Goal: Task Accomplishment & Management: Complete application form

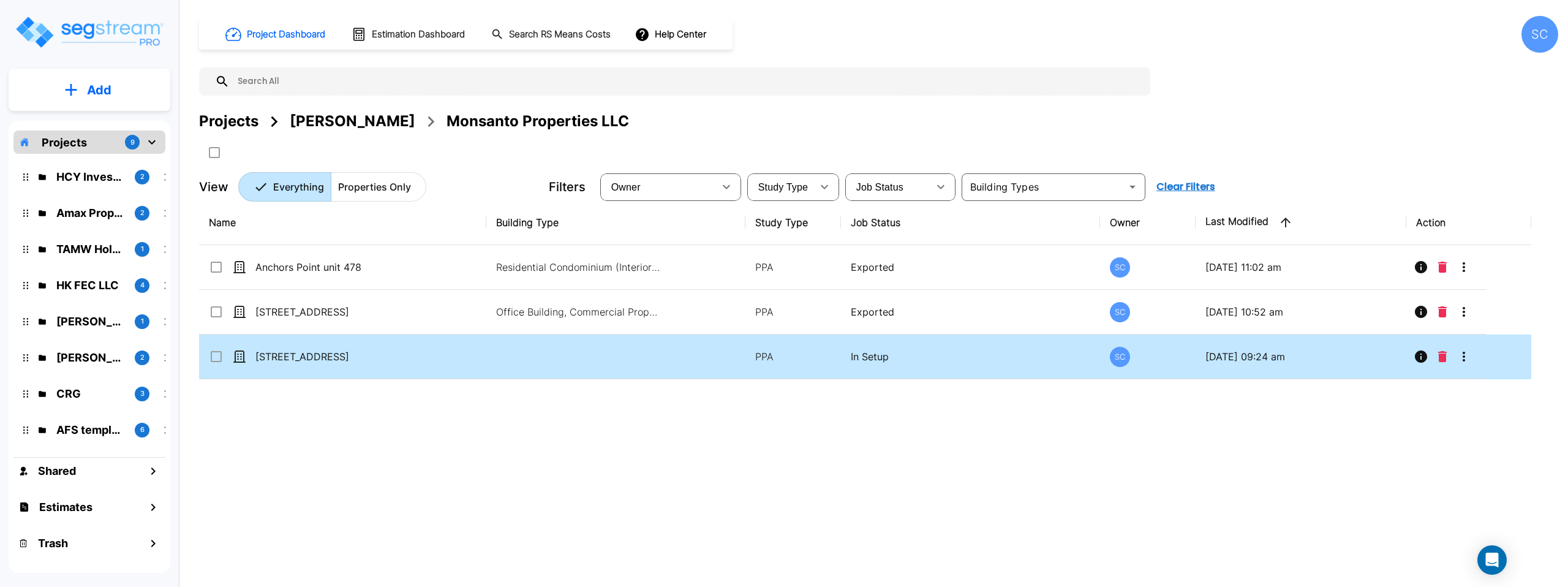
click at [520, 358] on td at bounding box center [615, 356] width 259 height 45
checkbox input "true"
click at [520, 358] on td at bounding box center [615, 356] width 259 height 45
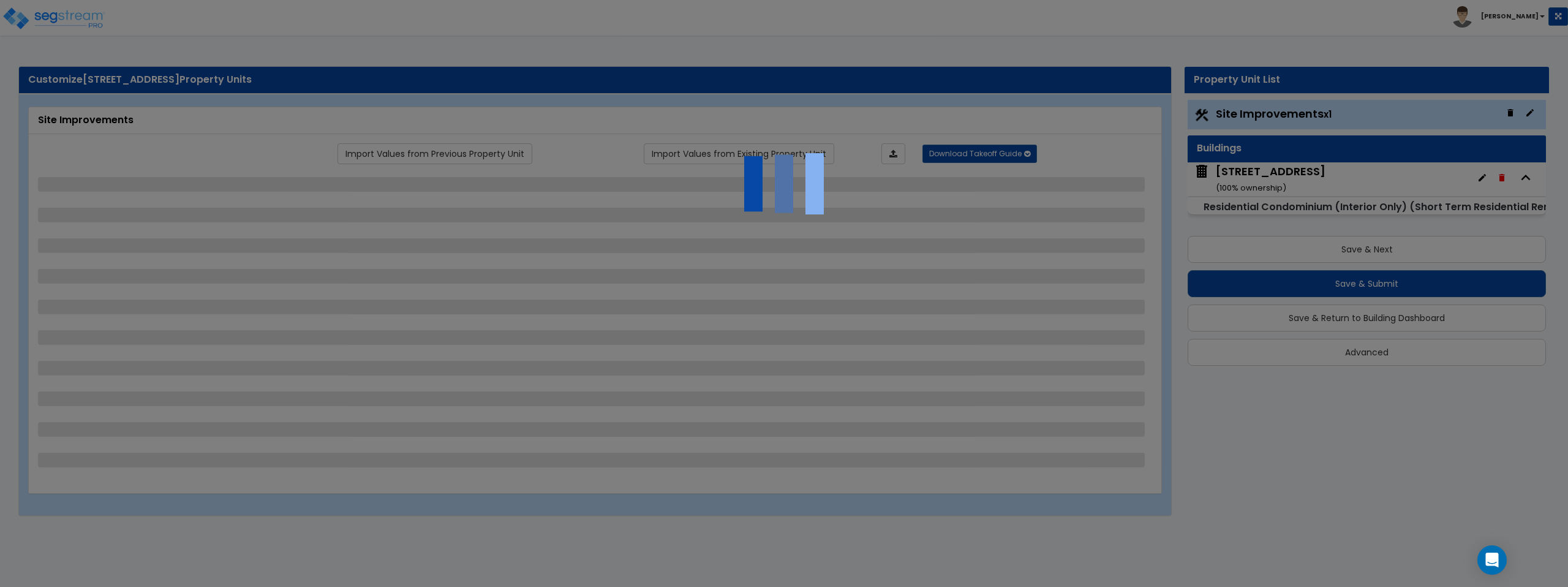
select select "2"
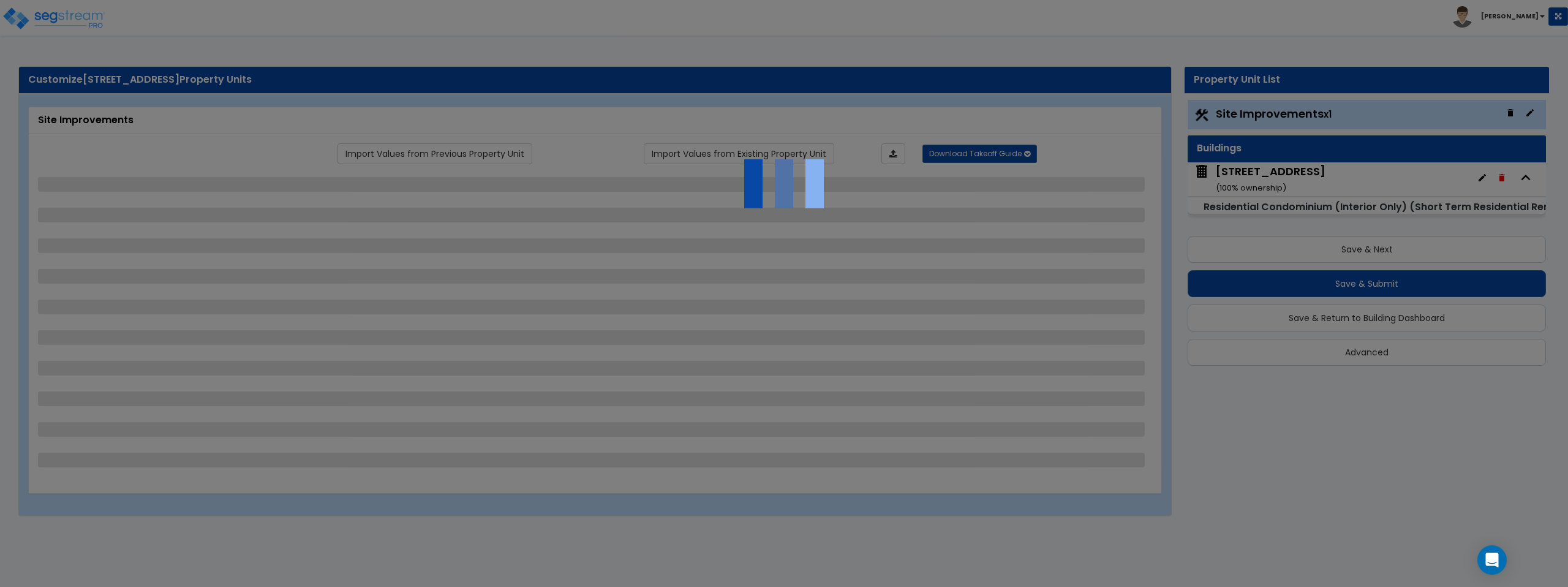
select select "1"
select select "2"
select select "1"
select select "2"
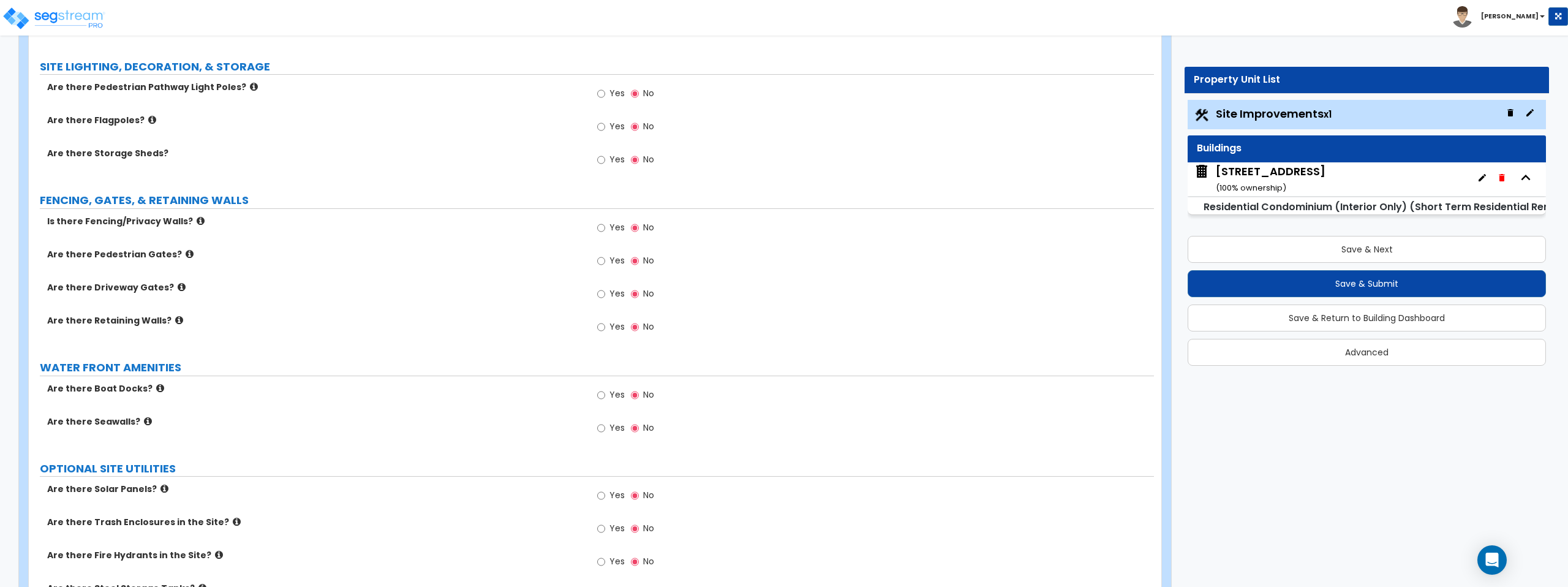
scroll to position [1669, 0]
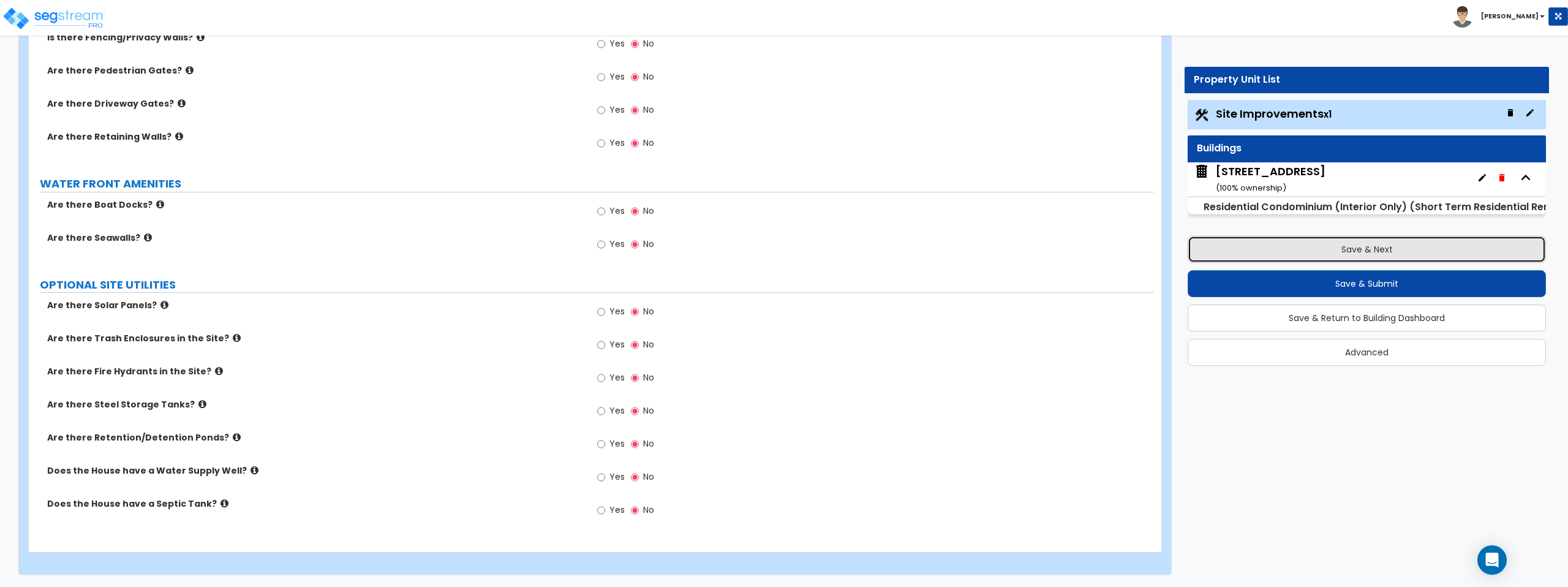
click at [1388, 246] on button "Save & Next" at bounding box center [1366, 249] width 358 height 27
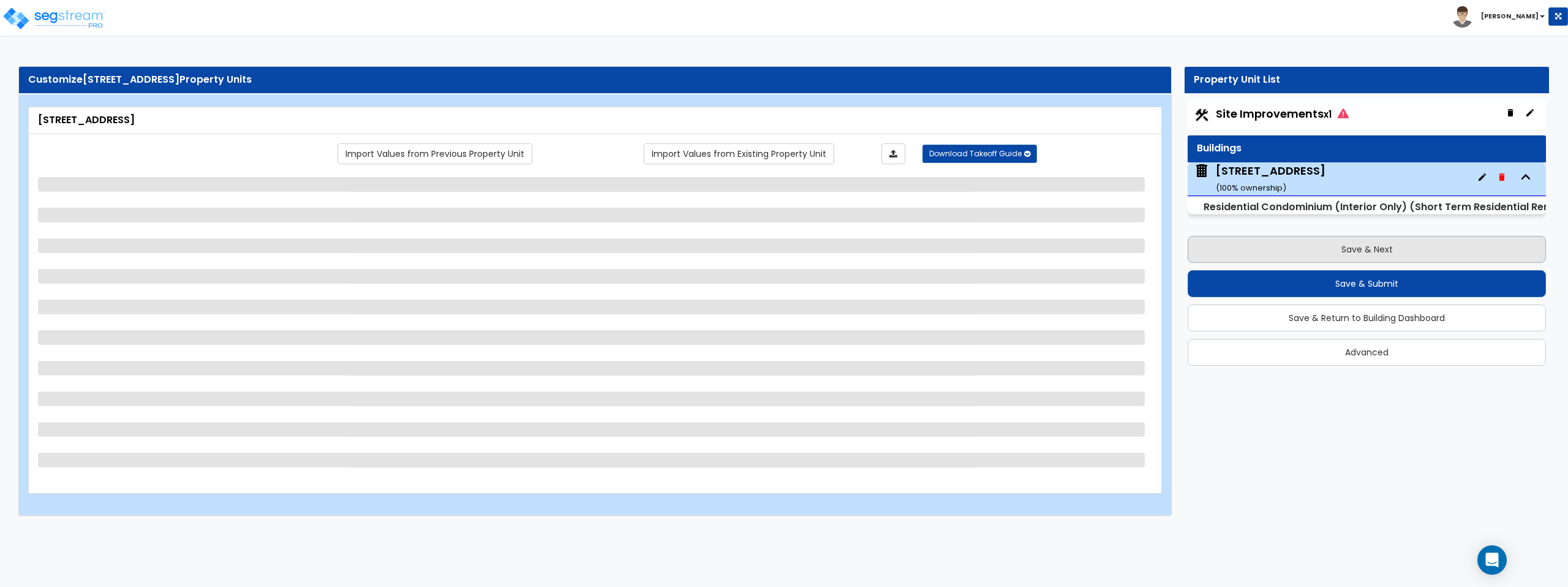
scroll to position [0, 0]
select select "1"
select select "7"
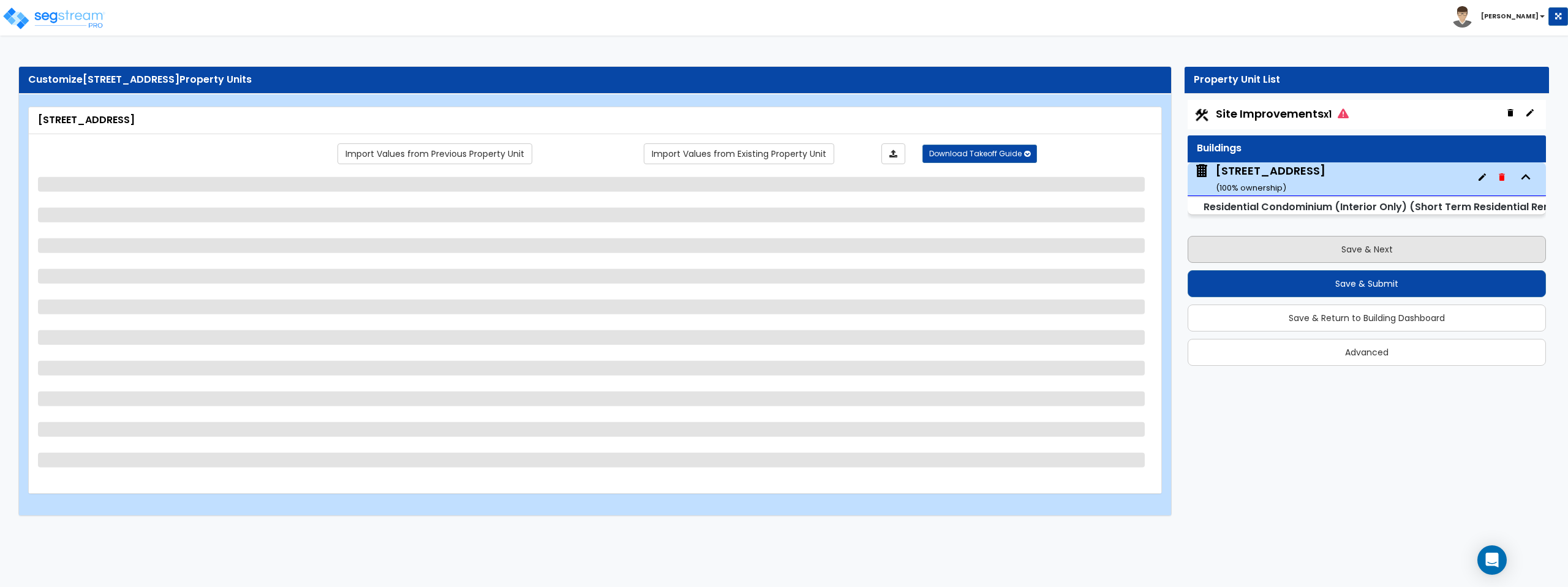
select select "7"
select select "1"
select select "3"
select select "5"
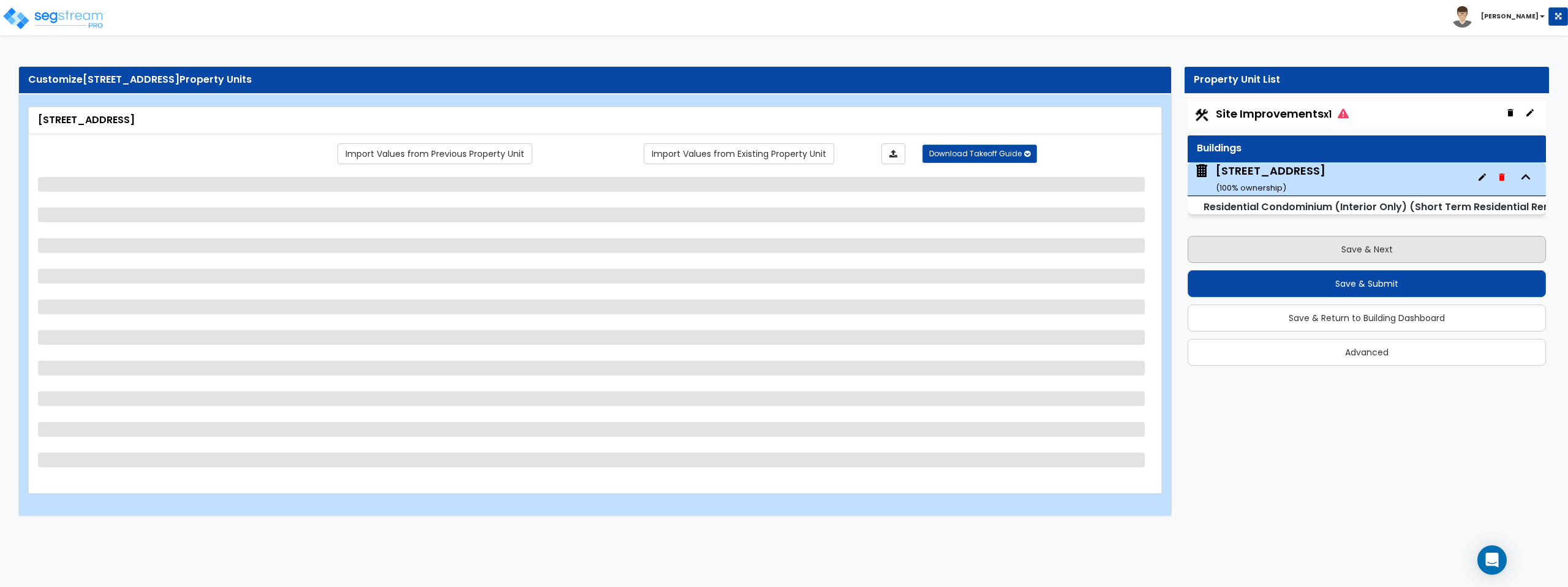
select select "5"
select select "2"
select select "1"
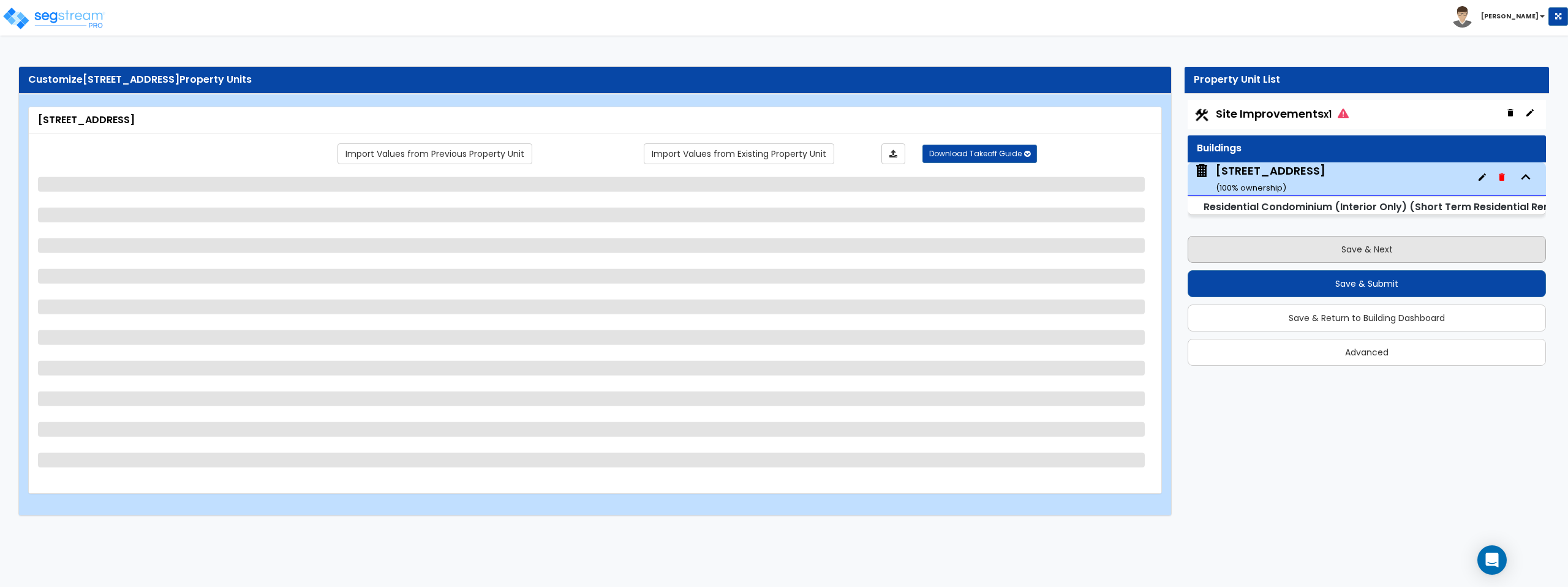
select select "3"
select select "4"
select select "6"
select select "1"
select select "2"
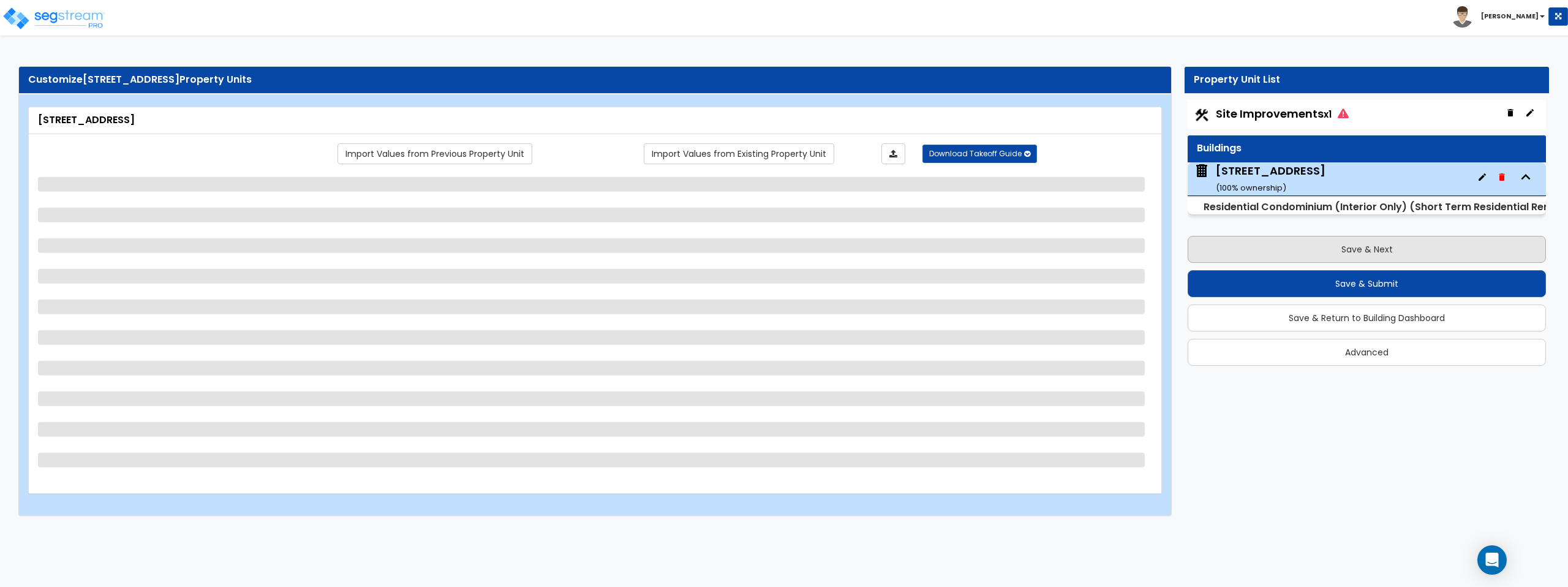
select select "2"
select select "5"
select select "1"
select select "2"
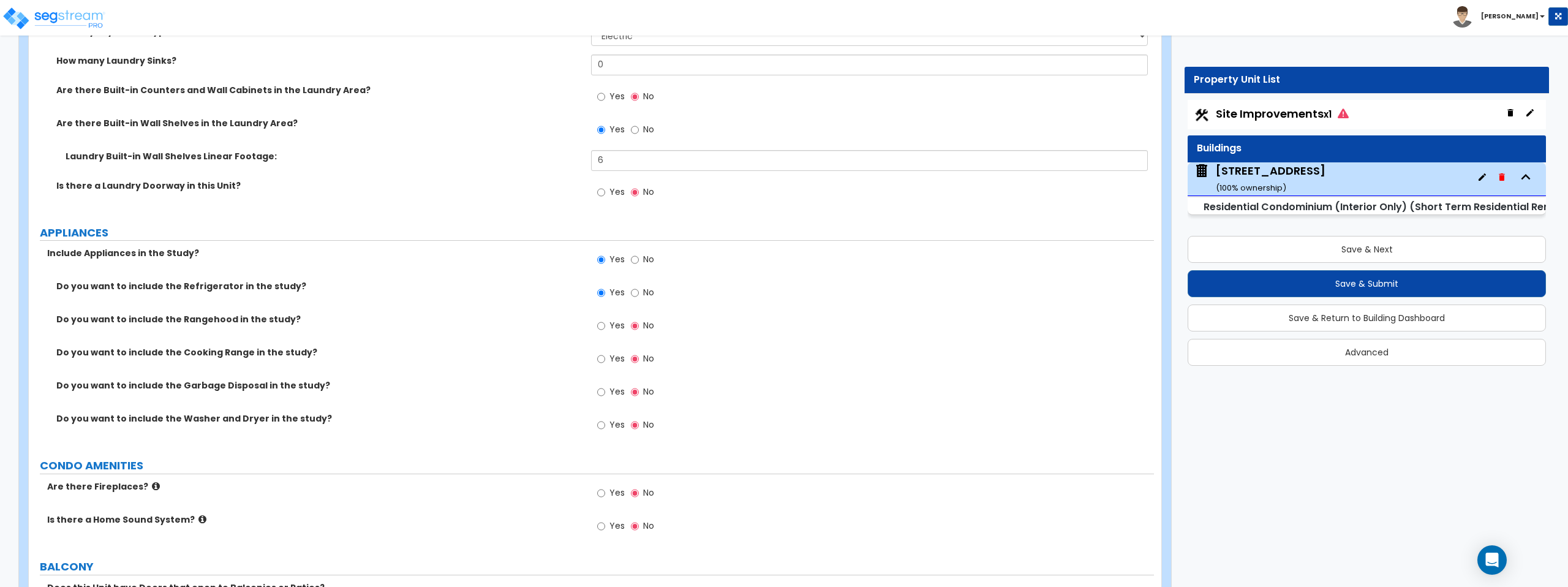
scroll to position [2056, 0]
click at [600, 325] on input "Yes" at bounding box center [601, 324] width 8 height 13
radio input "true"
click at [603, 356] on input "Yes" at bounding box center [601, 357] width 8 height 13
radio input "true"
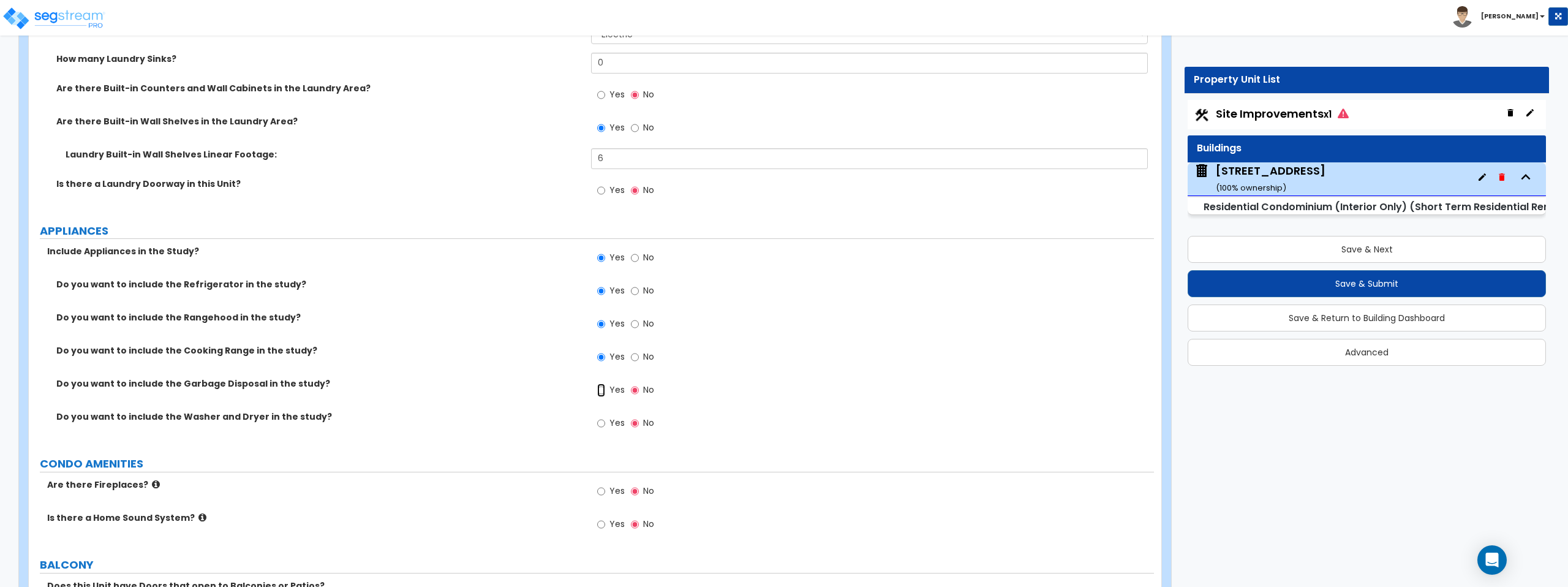
click at [603, 390] on input "Yes" at bounding box center [601, 390] width 8 height 13
radio input "true"
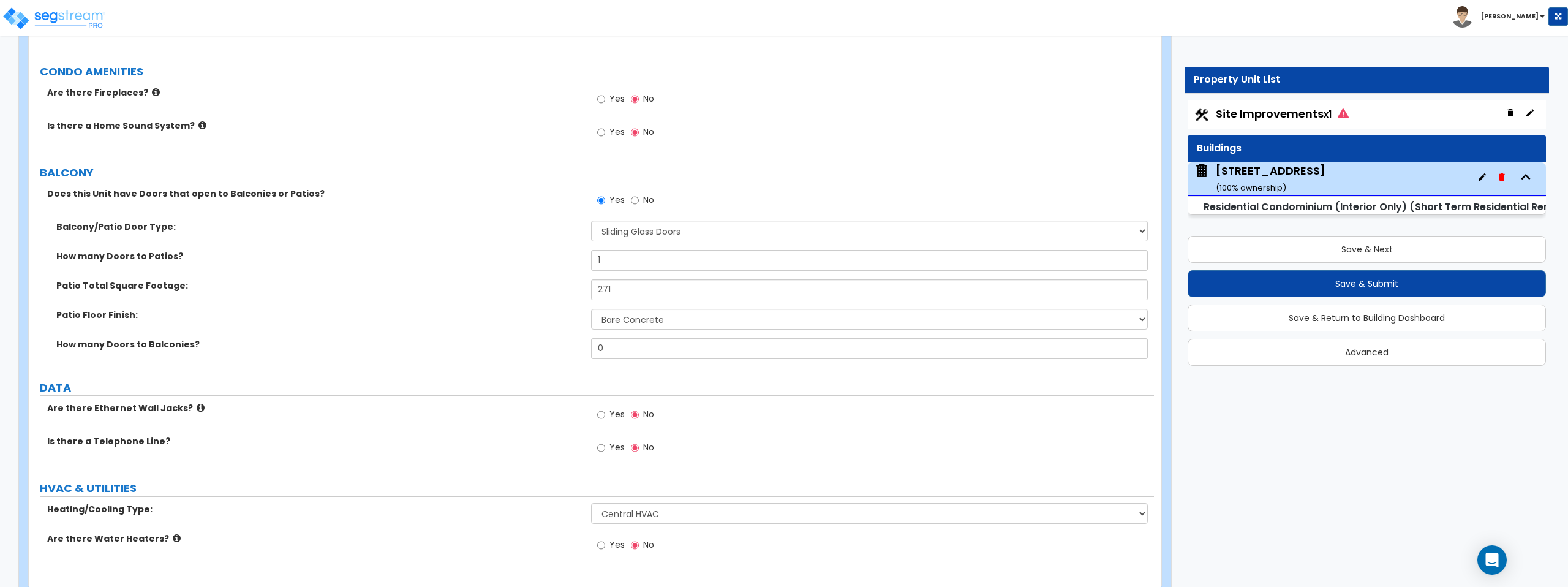
scroll to position [2483, 0]
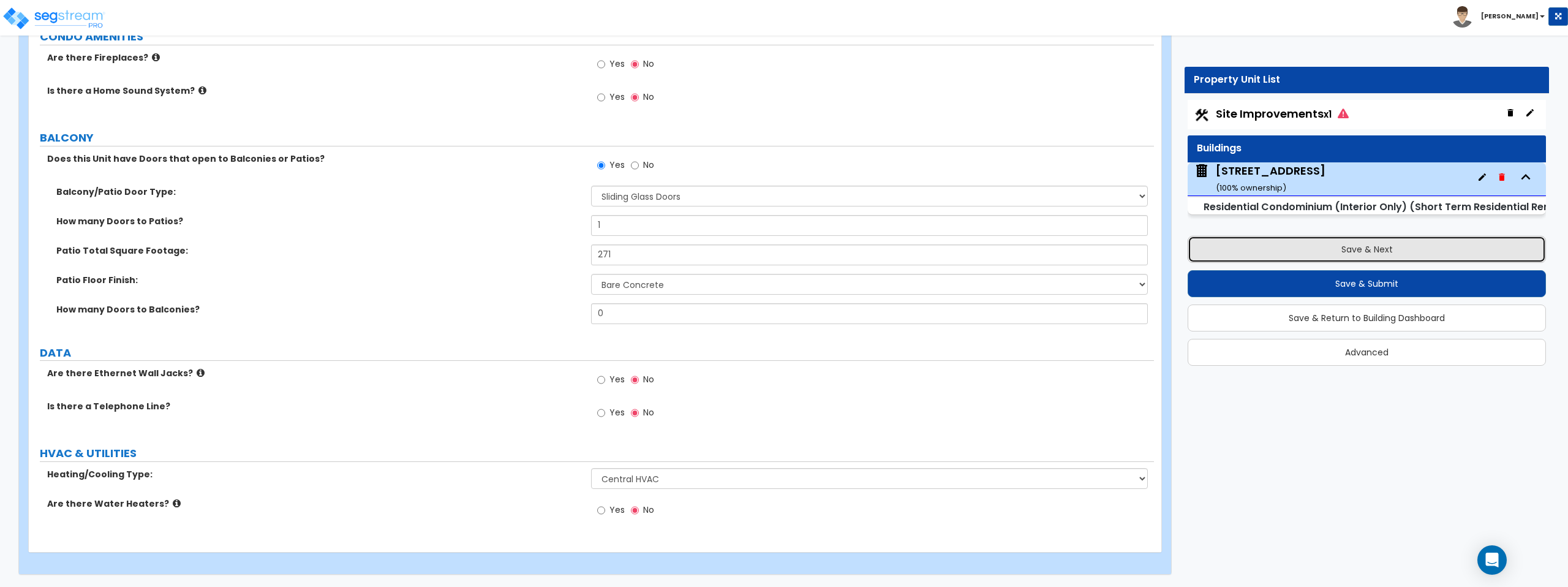
click at [1303, 251] on button "Save & Next" at bounding box center [1366, 249] width 358 height 27
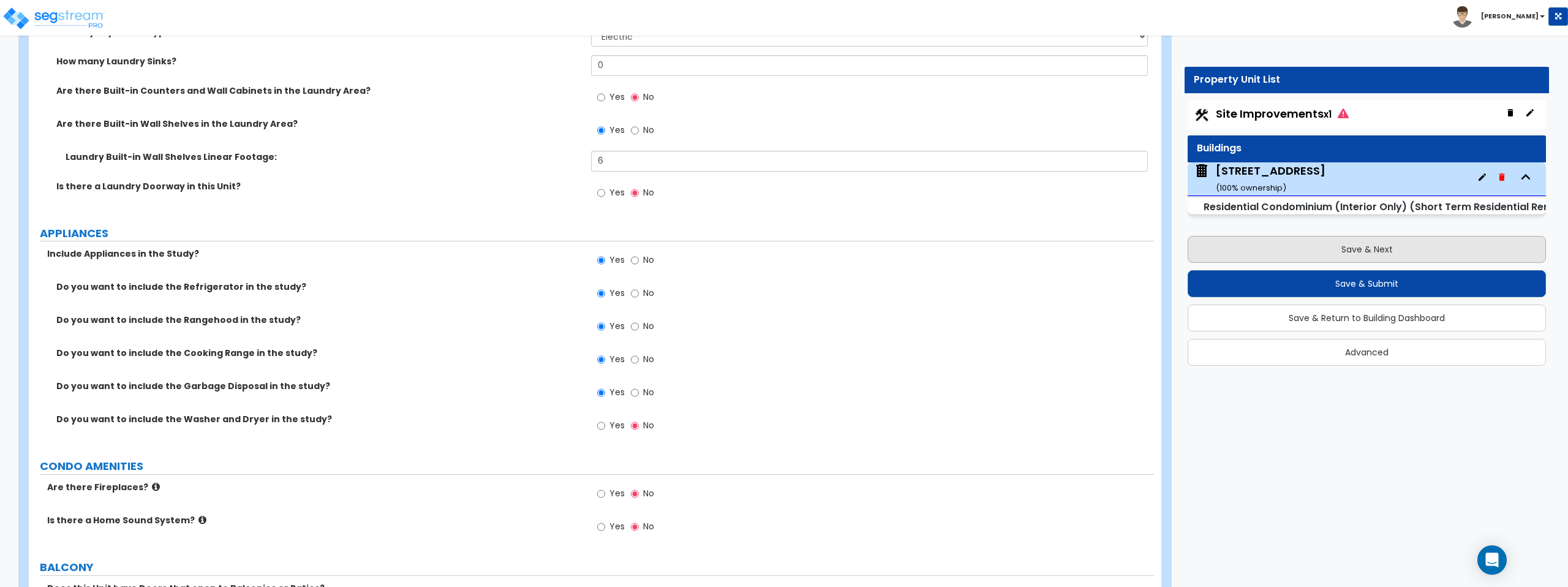
select select "2"
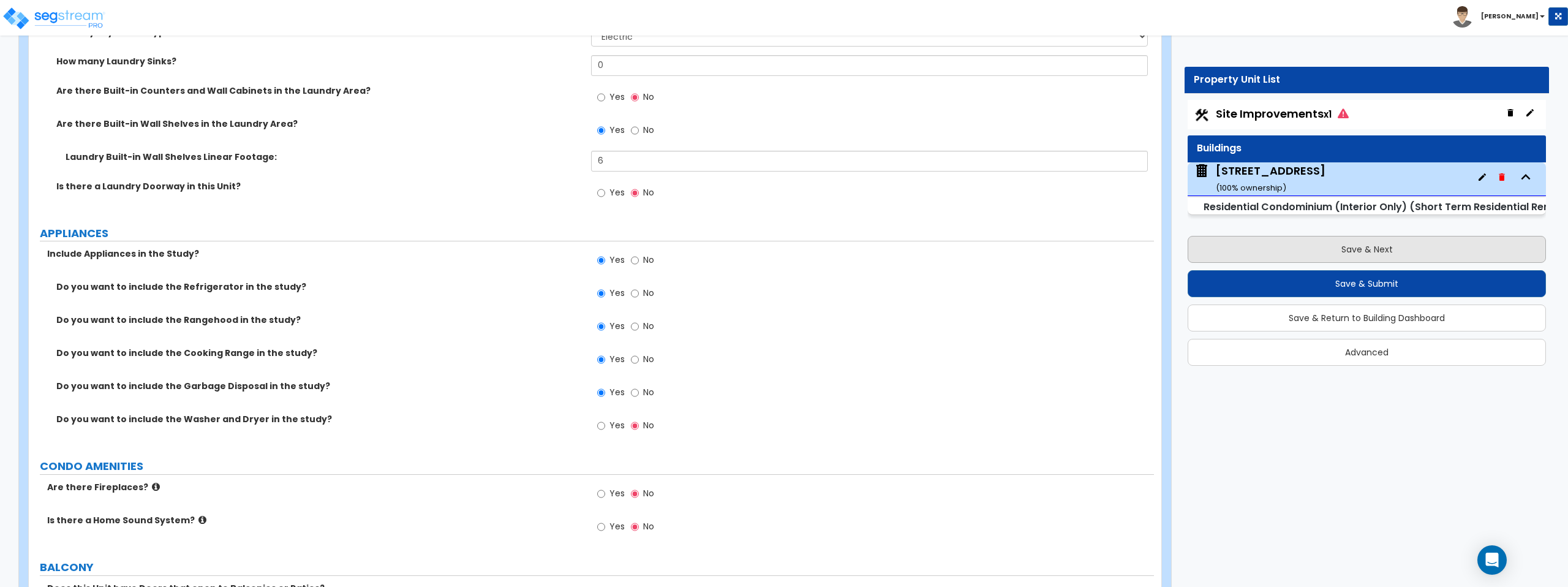
select select "1"
select select "2"
select select "1"
select select "2"
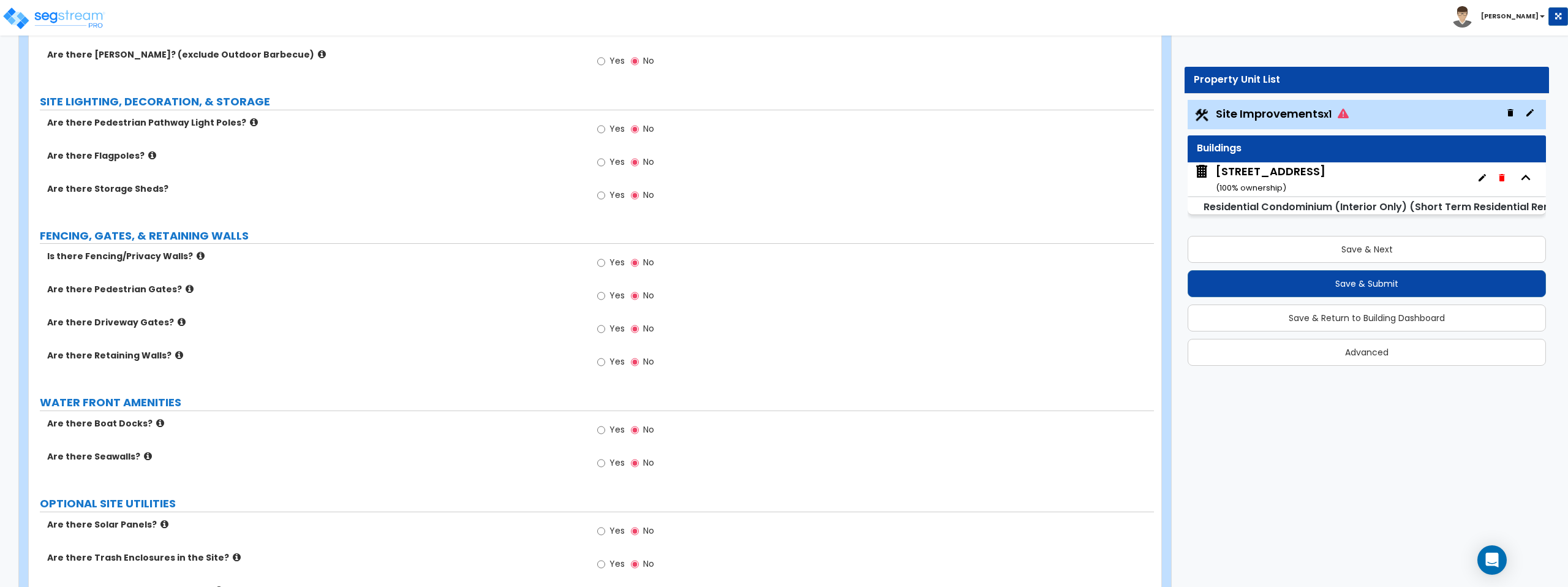
scroll to position [1532, 0]
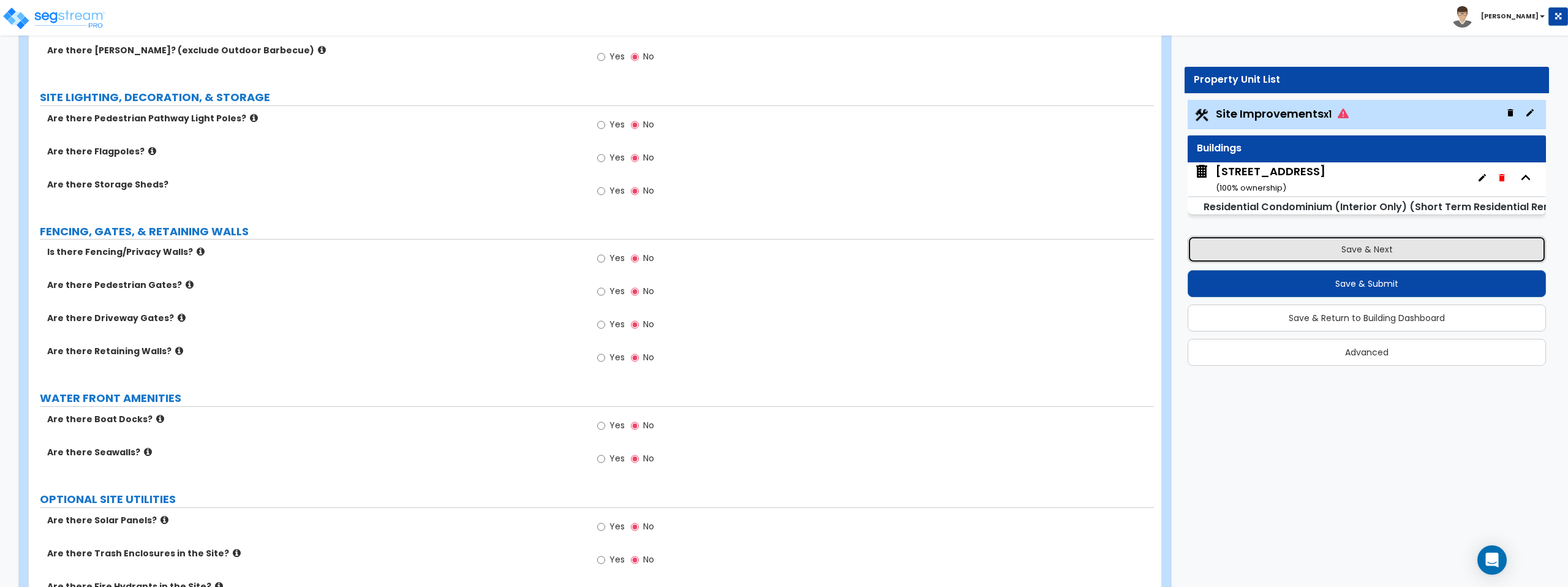
click at [1366, 251] on button "Save & Next" at bounding box center [1366, 249] width 358 height 27
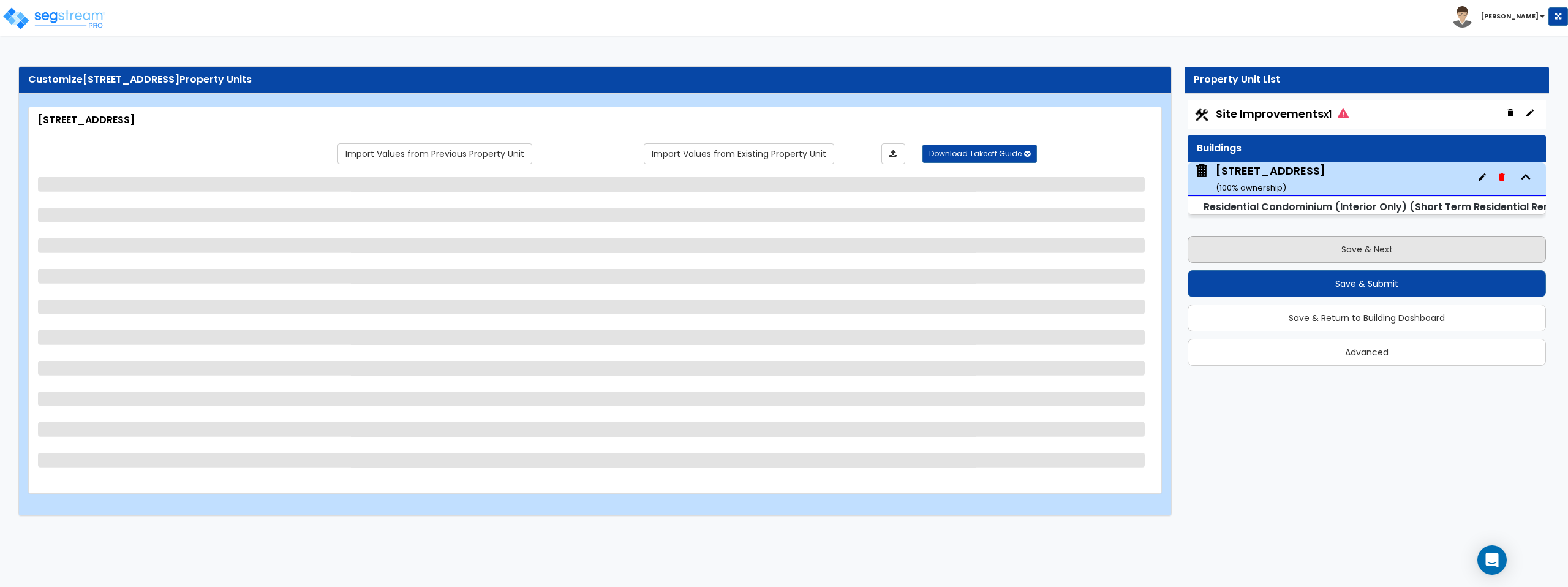
select select "1"
select select "7"
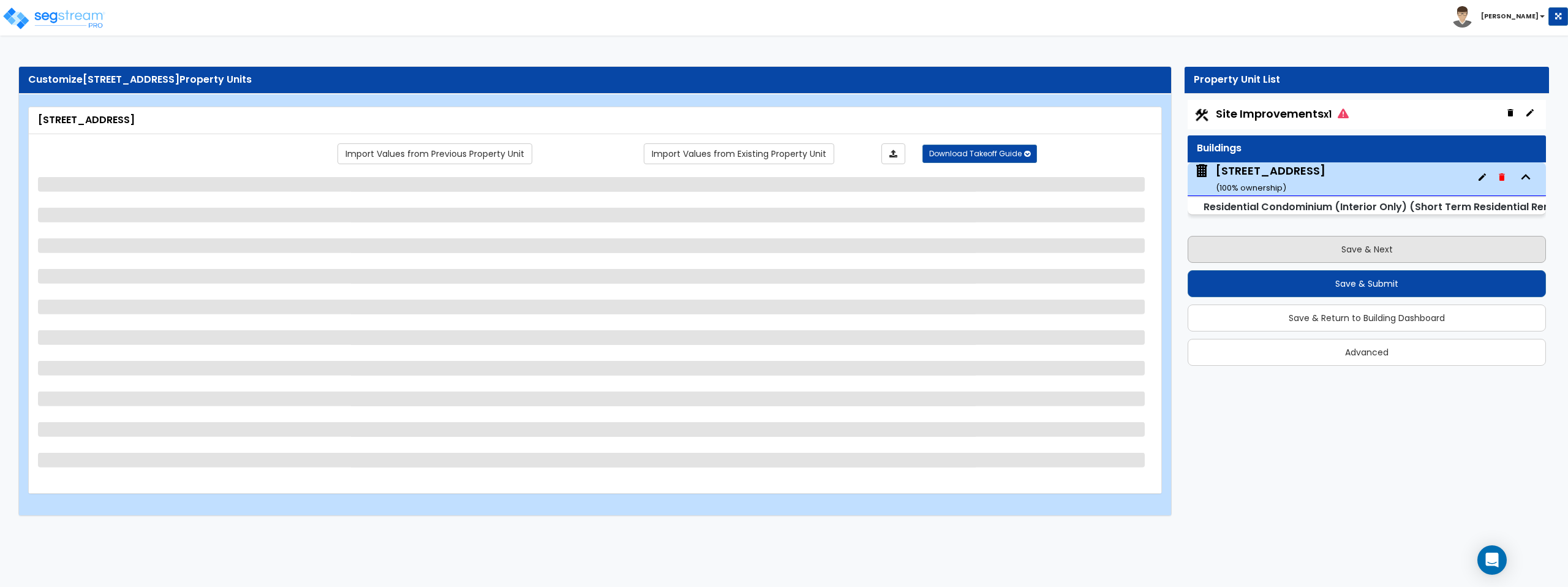
select select "7"
select select "1"
select select "3"
select select "5"
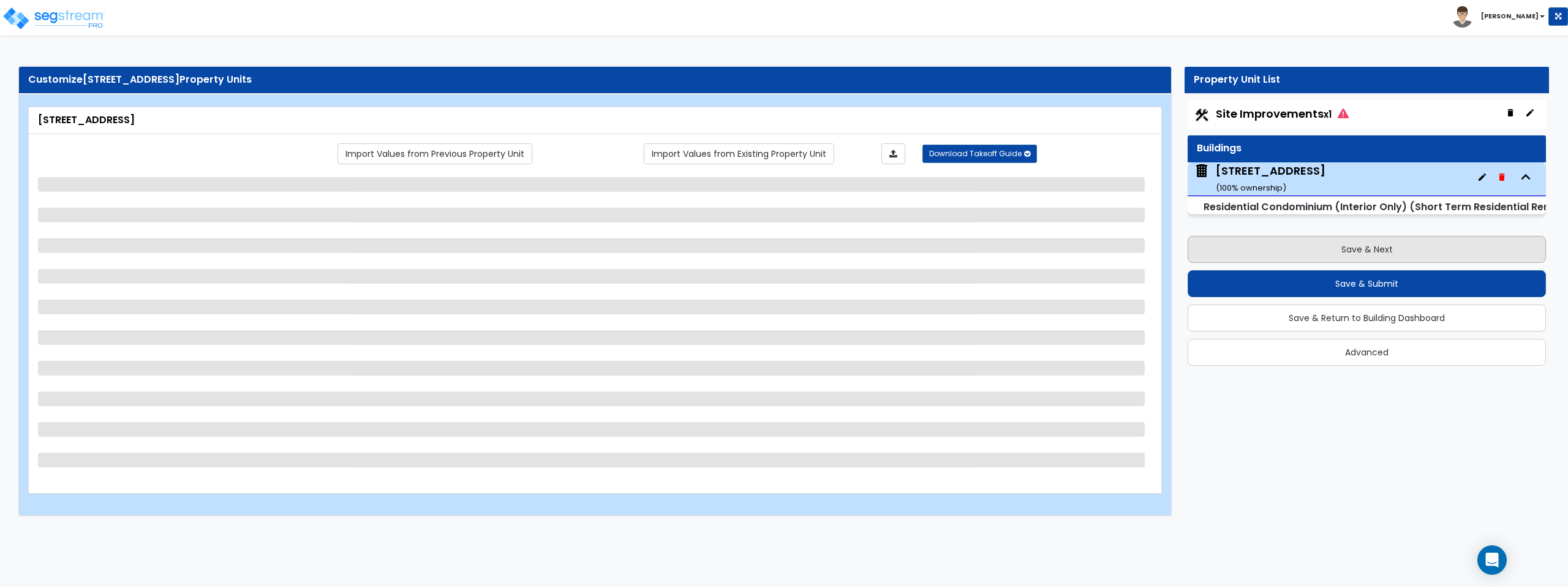
select select "2"
select select "1"
select select "3"
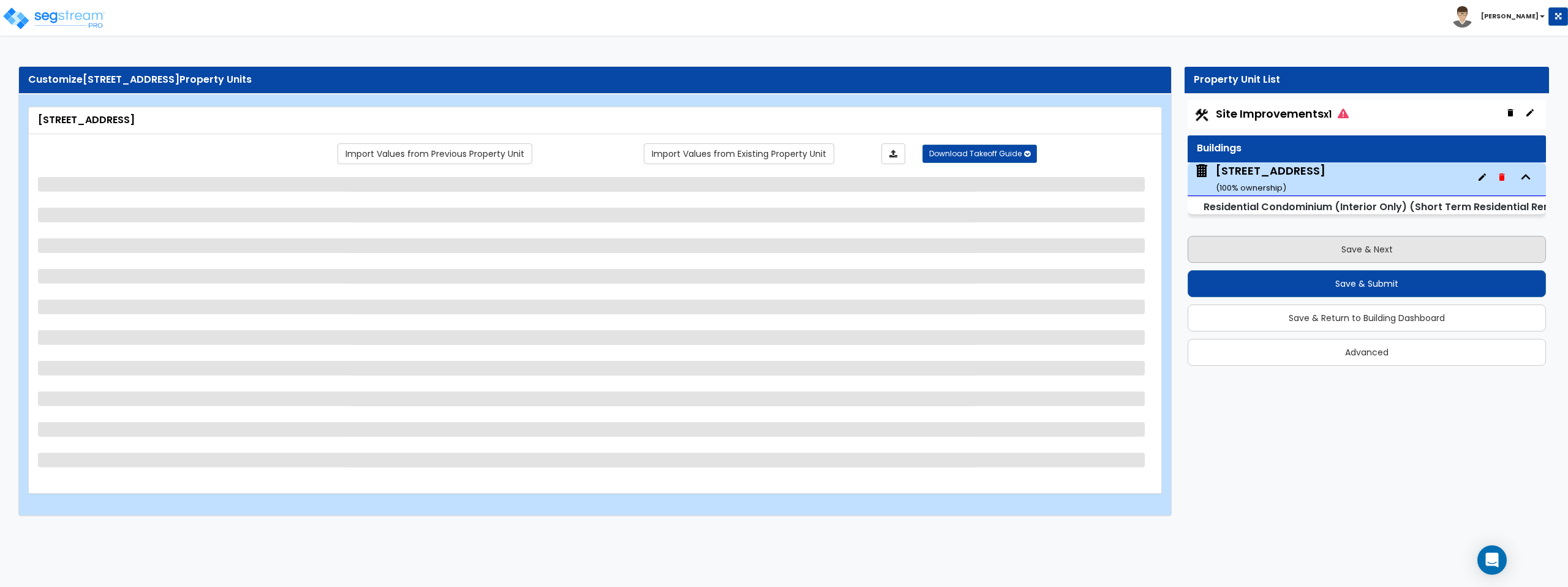
select select "4"
select select "6"
select select "1"
select select "2"
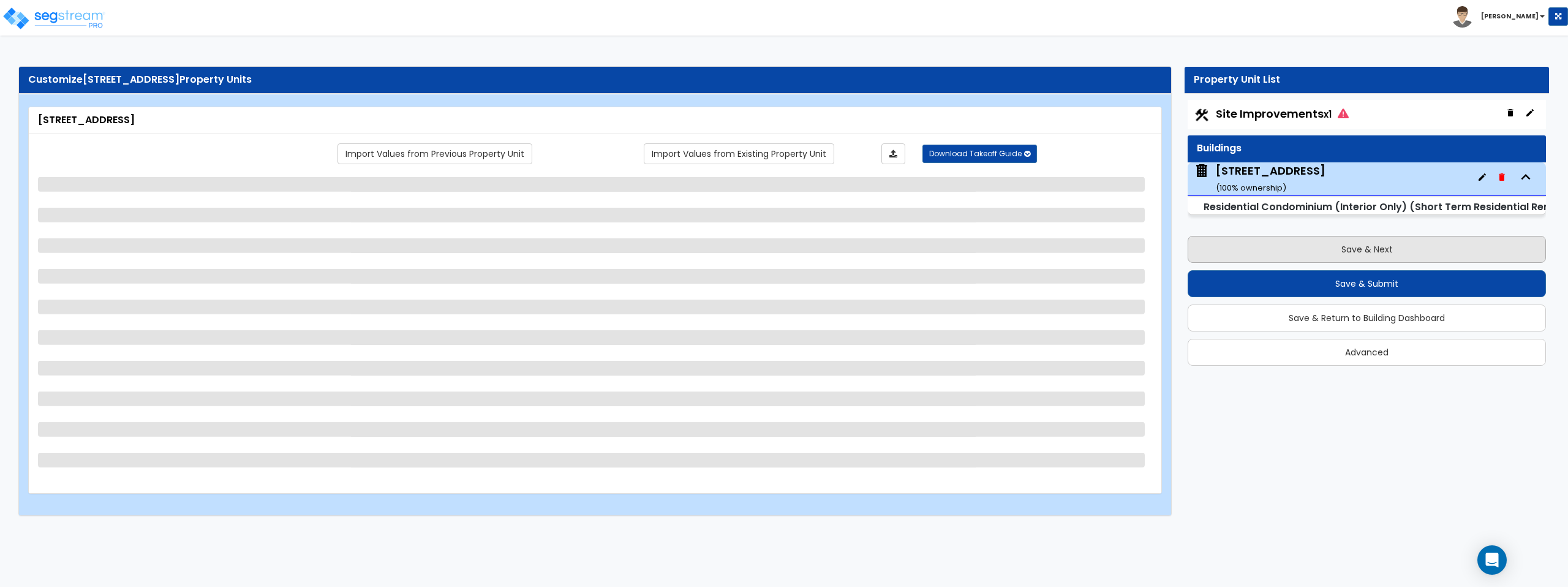
select select "5"
select select "1"
select select "2"
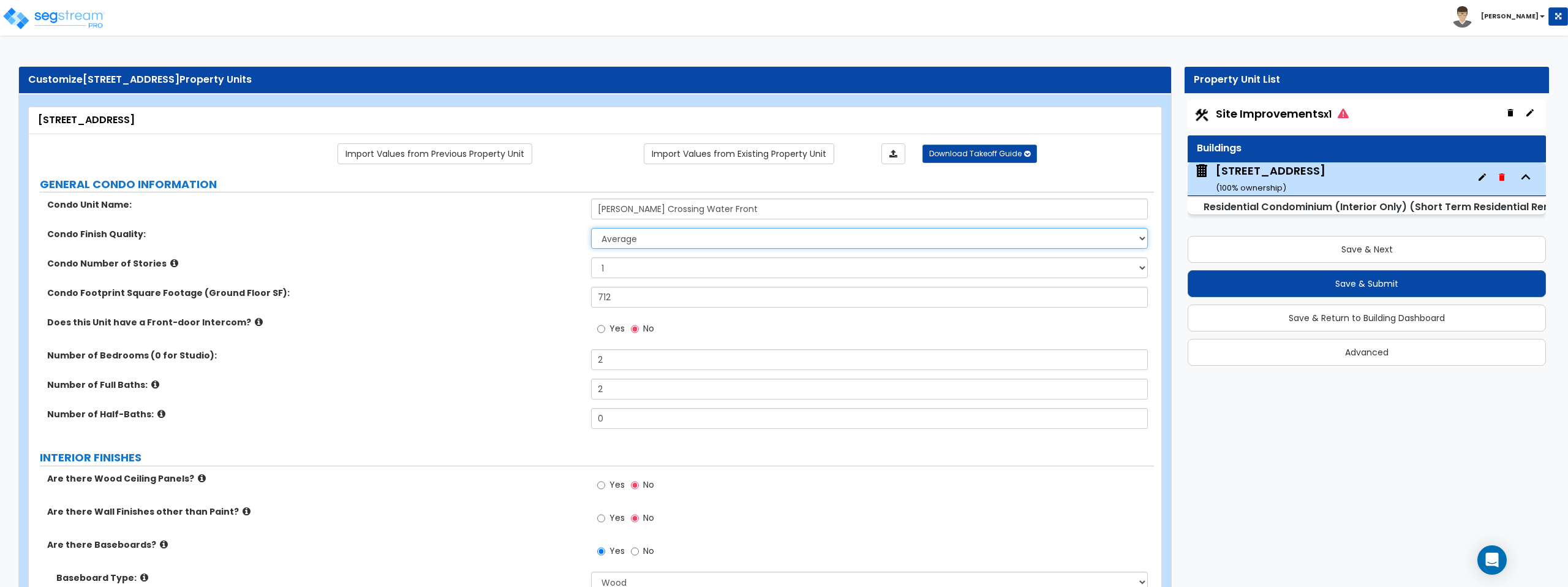
click at [987, 240] on select "Low Average High" at bounding box center [869, 238] width 556 height 21
select select "2"
click at [591, 228] on select "Low Average High" at bounding box center [869, 238] width 556 height 21
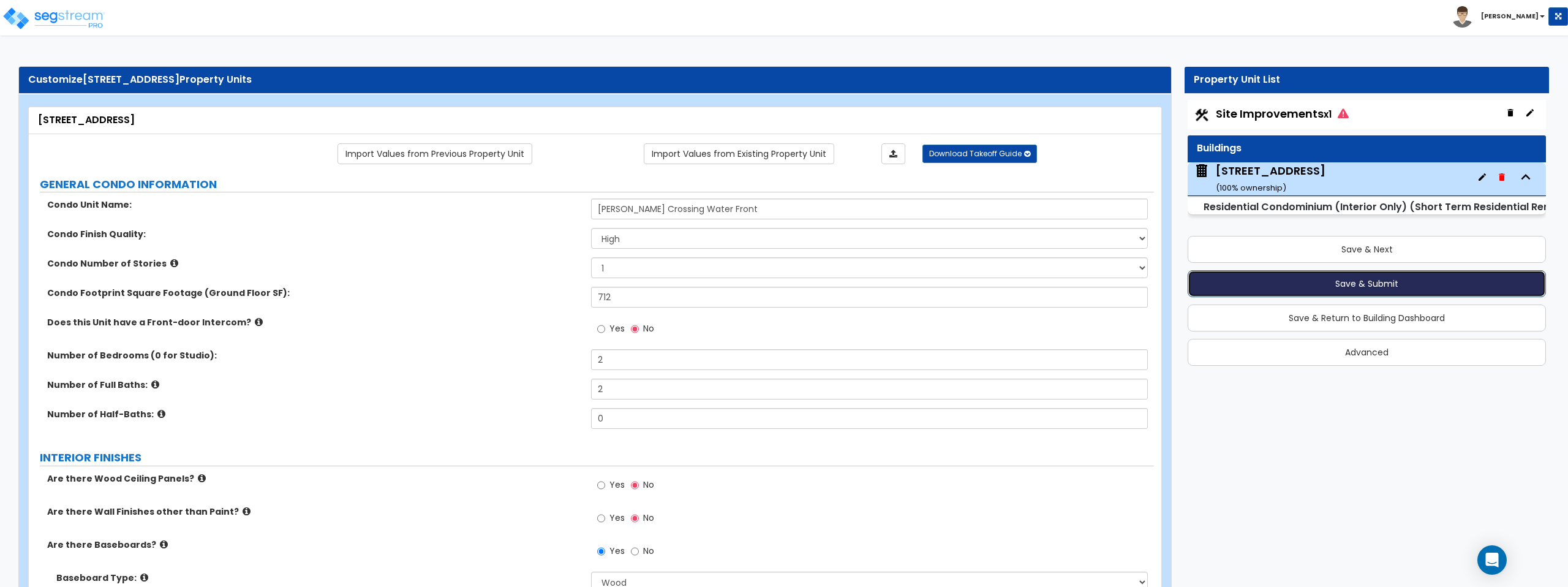
click at [1385, 282] on button "Save & Submit" at bounding box center [1366, 284] width 358 height 27
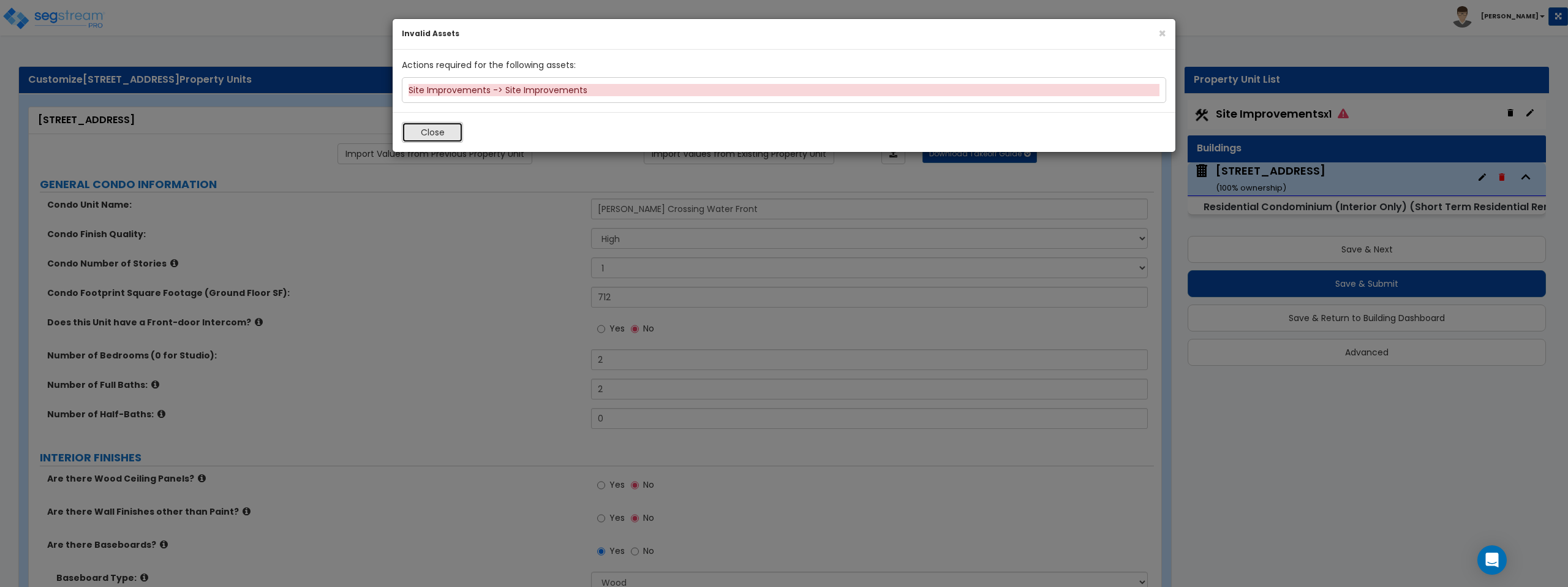
click at [432, 138] on button "Close" at bounding box center [433, 132] width 62 height 21
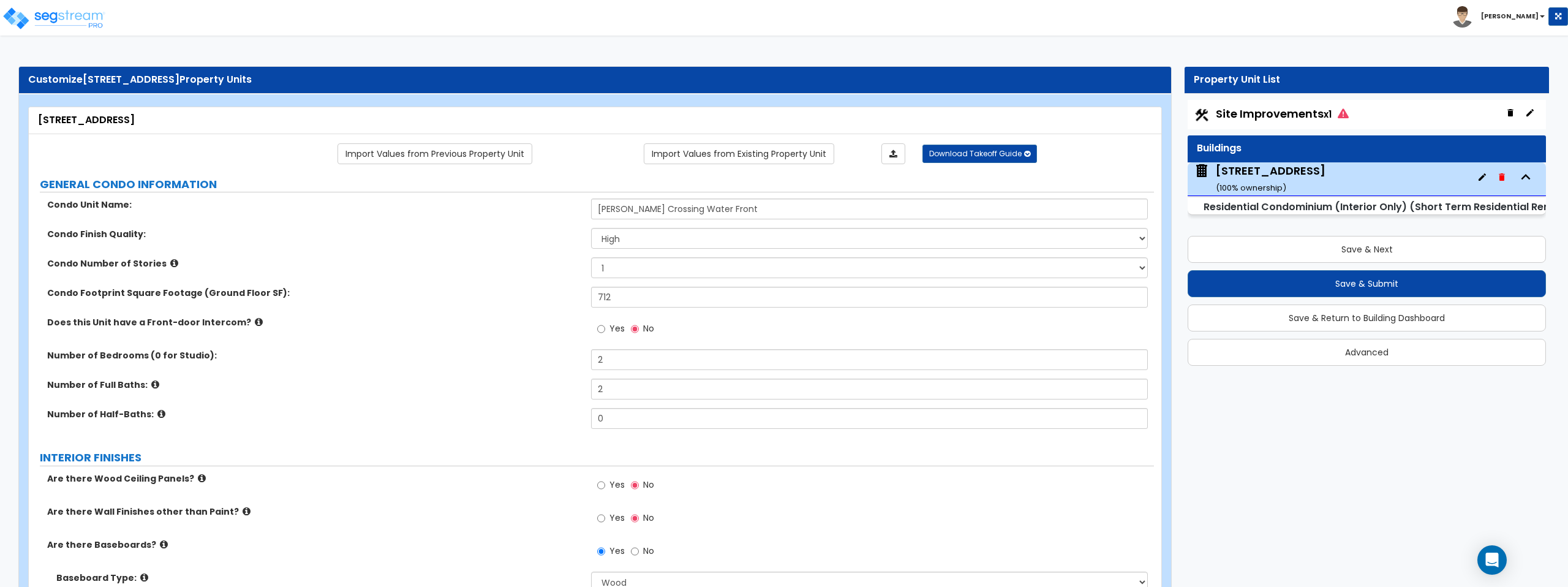
click at [1288, 111] on span "Site Improvements x1" at bounding box center [1282, 114] width 133 height 15
select select "2"
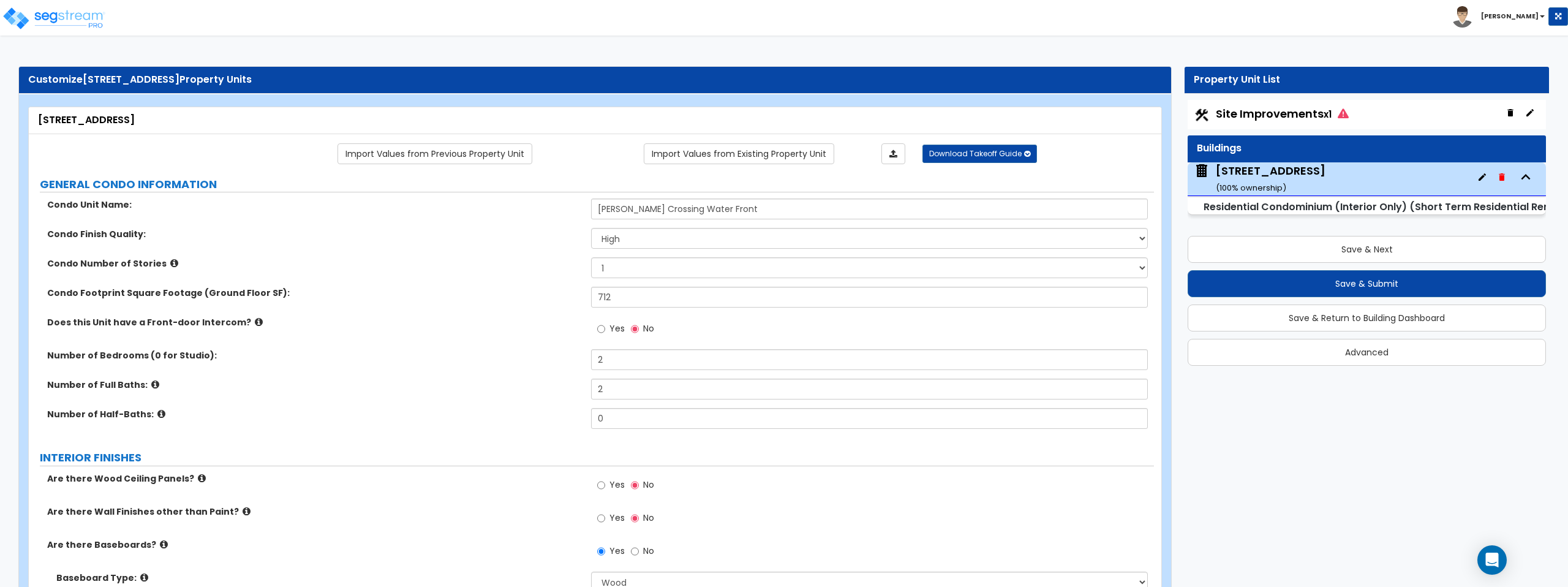
select select "2"
select select "1"
select select "2"
select select "1"
select select "2"
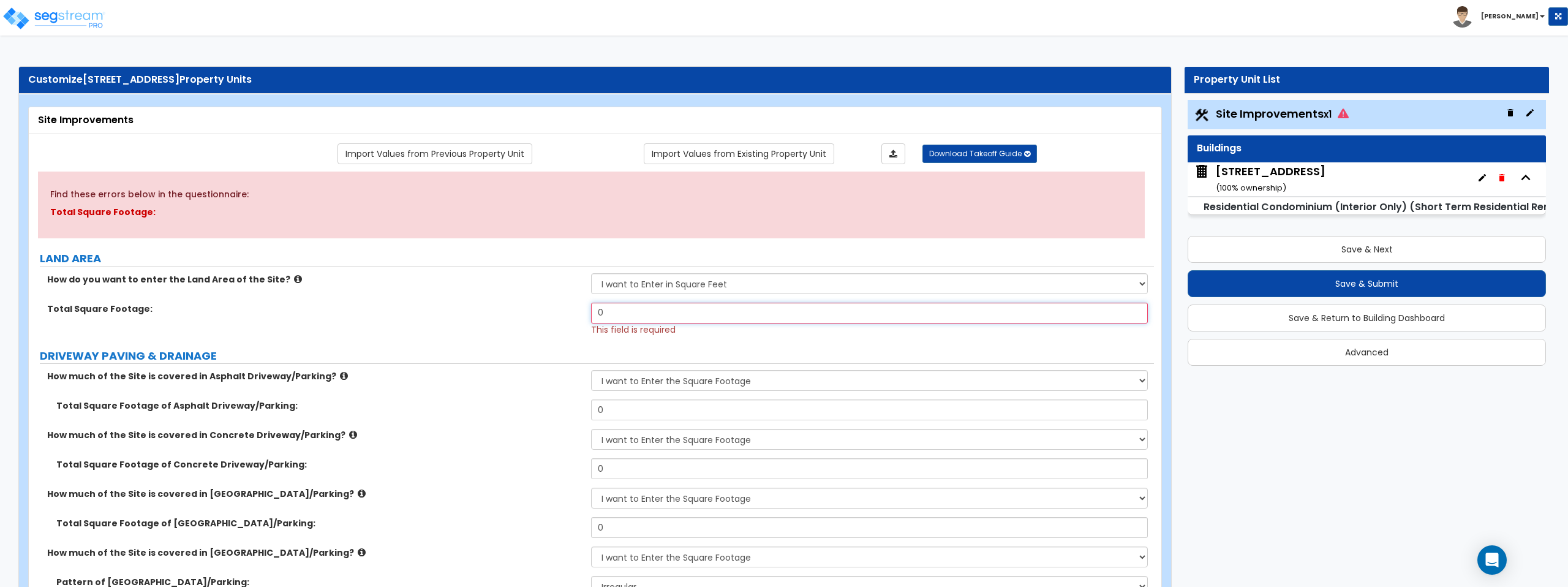
click at [666, 313] on input "0" at bounding box center [869, 313] width 556 height 21
click at [687, 287] on select "I want to Enter in Acres I want to Enter in Square Feet" at bounding box center [869, 284] width 556 height 21
click at [591, 273] on select "I want to Enter in Acres I want to Enter in Square Feet" at bounding box center [869, 284] width 556 height 21
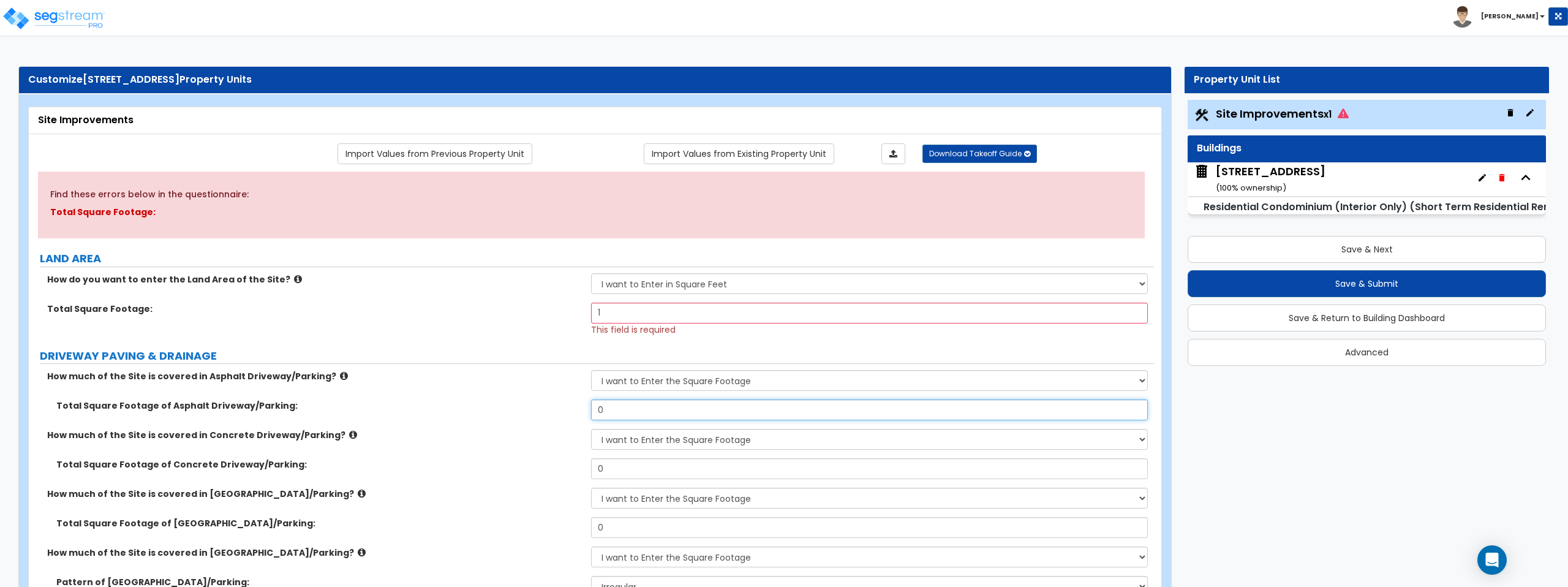
click at [614, 407] on input "0" at bounding box center [869, 410] width 556 height 21
click at [627, 307] on input "1" at bounding box center [869, 313] width 556 height 21
click at [494, 296] on div "How do you want to enter the Land Area of the Site? I want to Enter in Acres I …" at bounding box center [591, 288] width 1125 height 29
click at [620, 311] on input "0" at bounding box center [869, 313] width 556 height 21
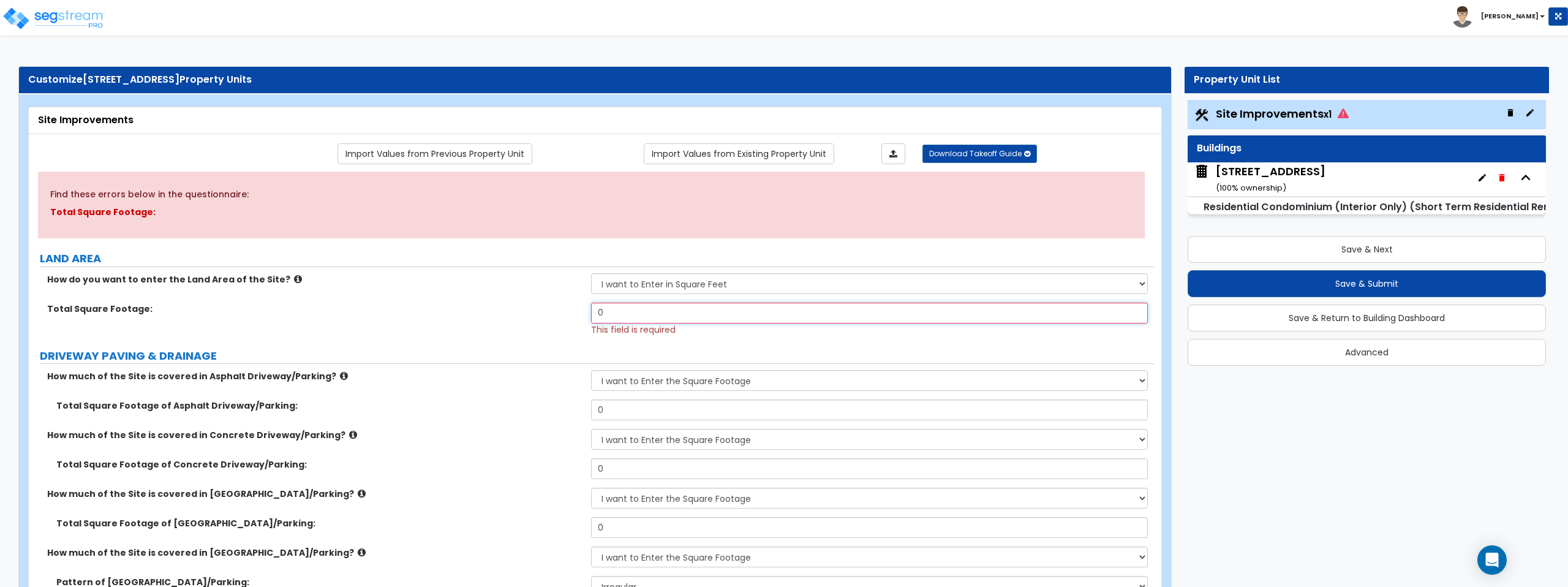
click at [620, 311] on input "0" at bounding box center [869, 313] width 556 height 21
type input "1"
click at [563, 295] on div "How do you want to enter the Land Area of the Site? I want to Enter in Acres I …" at bounding box center [591, 288] width 1125 height 29
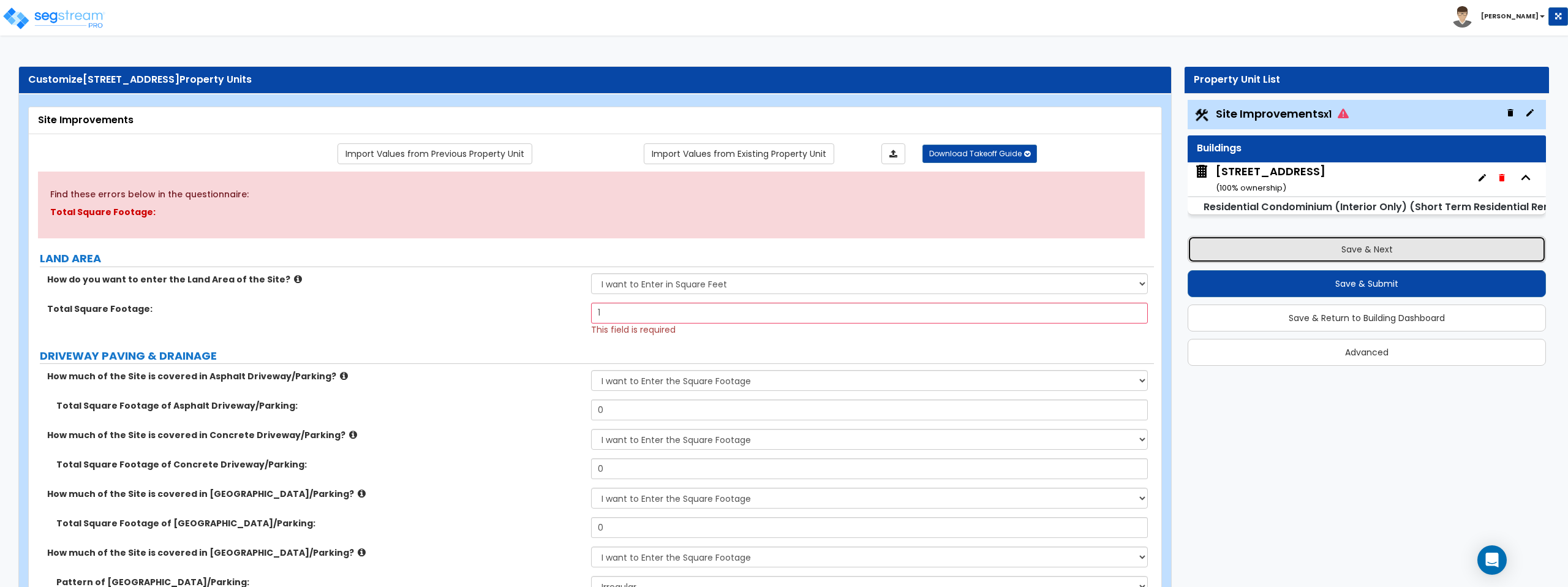
click at [1333, 249] on button "Save & Next" at bounding box center [1366, 249] width 358 height 27
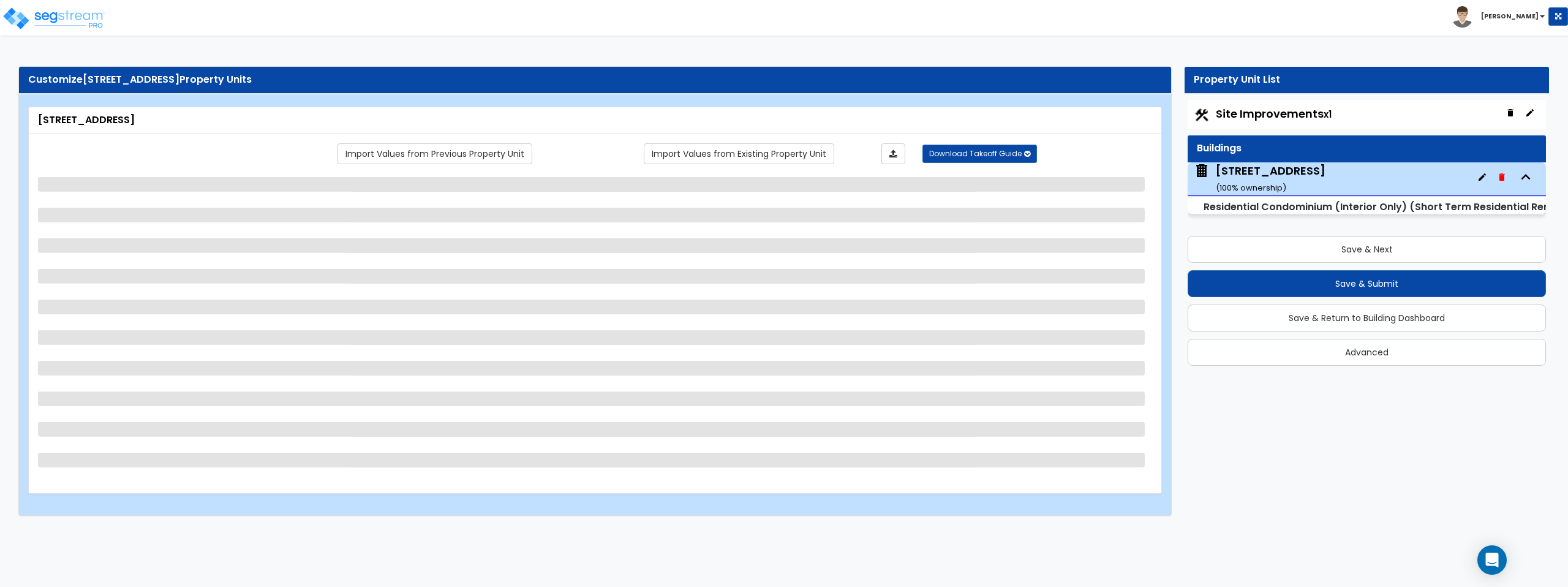
select select "2"
select select "1"
select select "7"
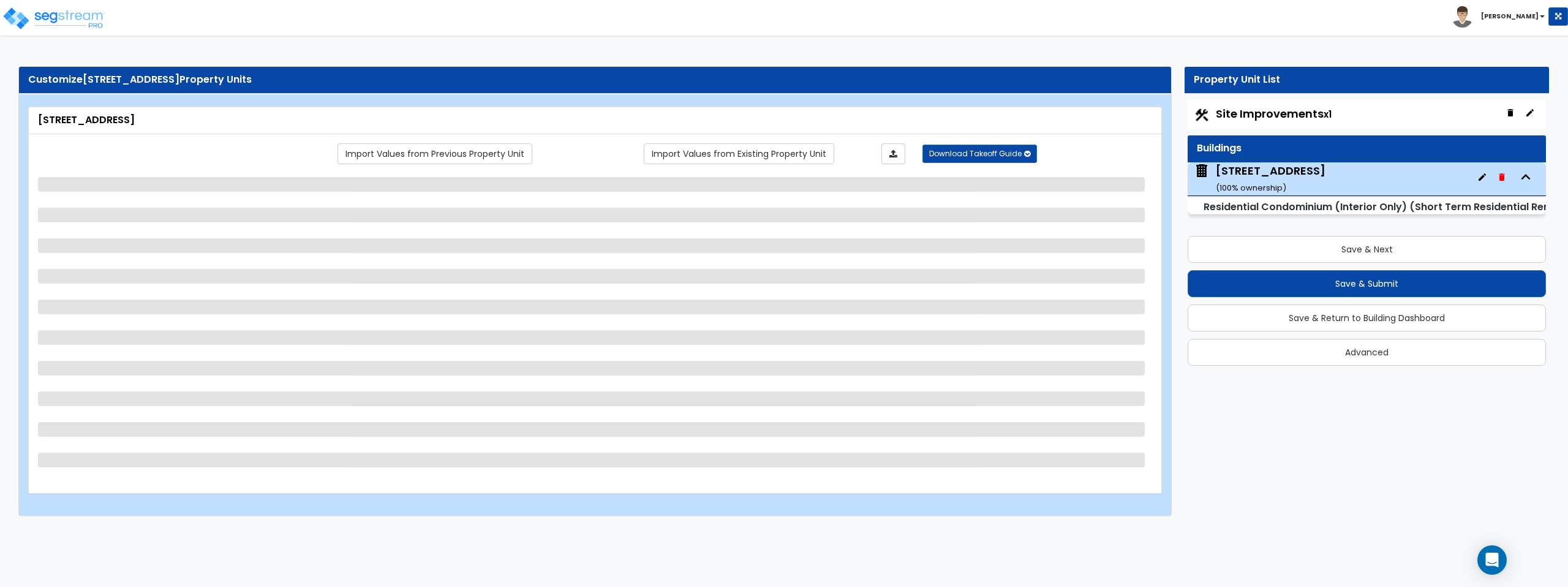
select select "7"
select select "1"
select select "3"
select select "5"
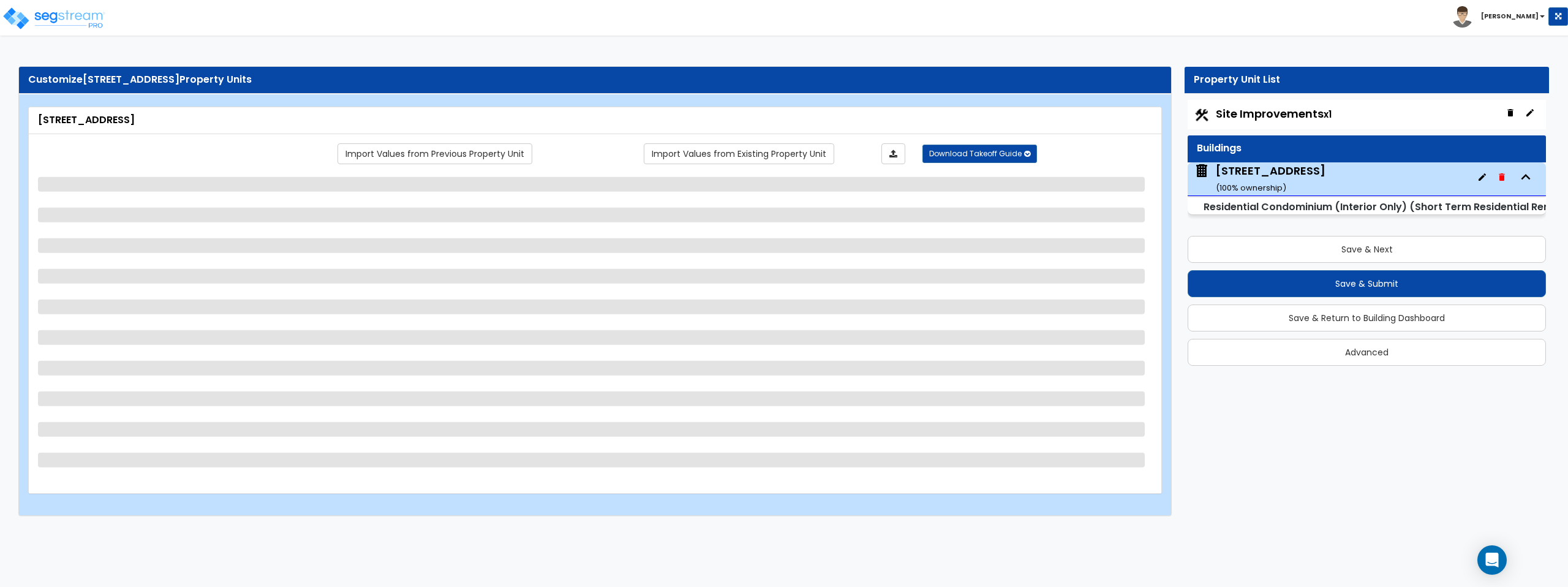
select select "2"
select select "1"
select select "3"
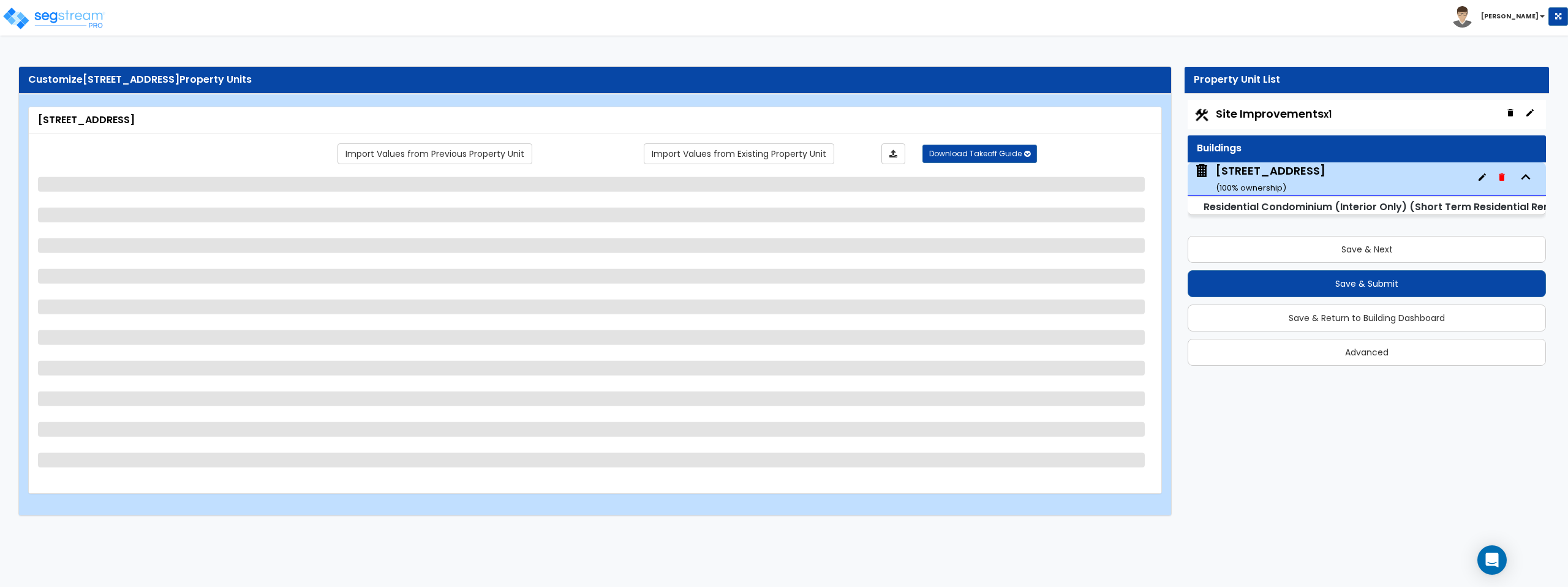
select select "4"
select select "6"
select select "1"
select select "2"
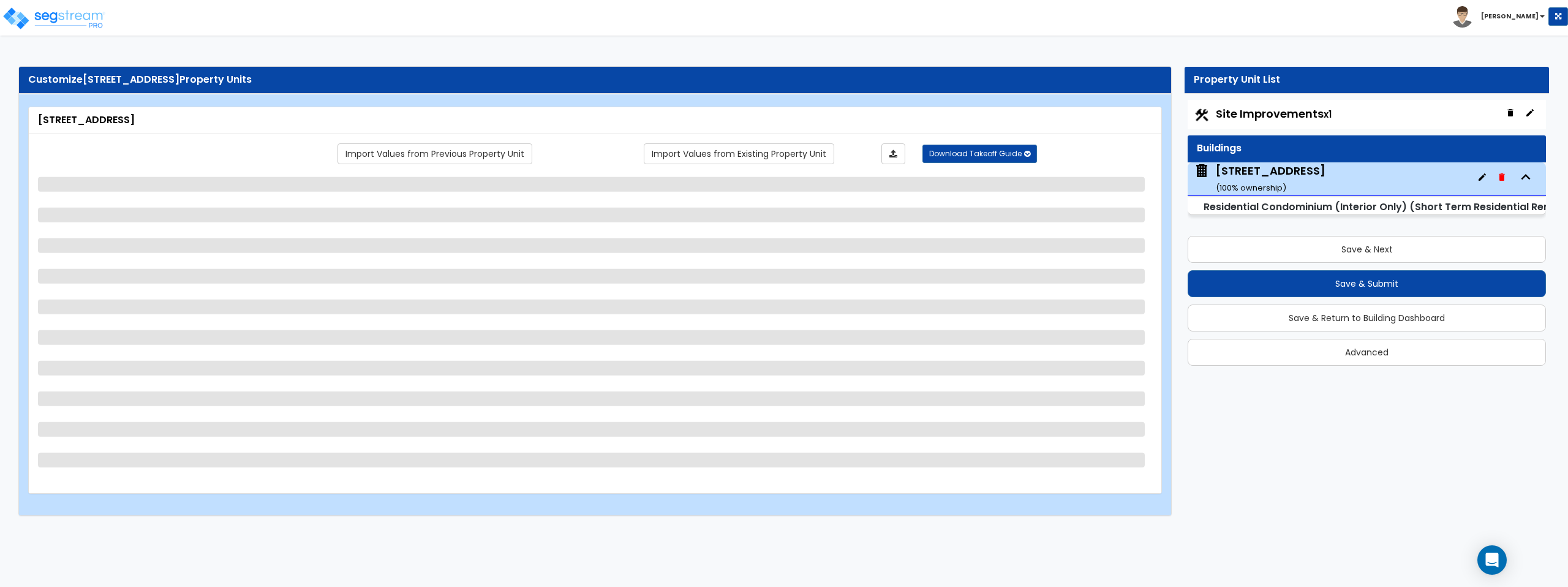
select select "5"
select select "1"
select select "2"
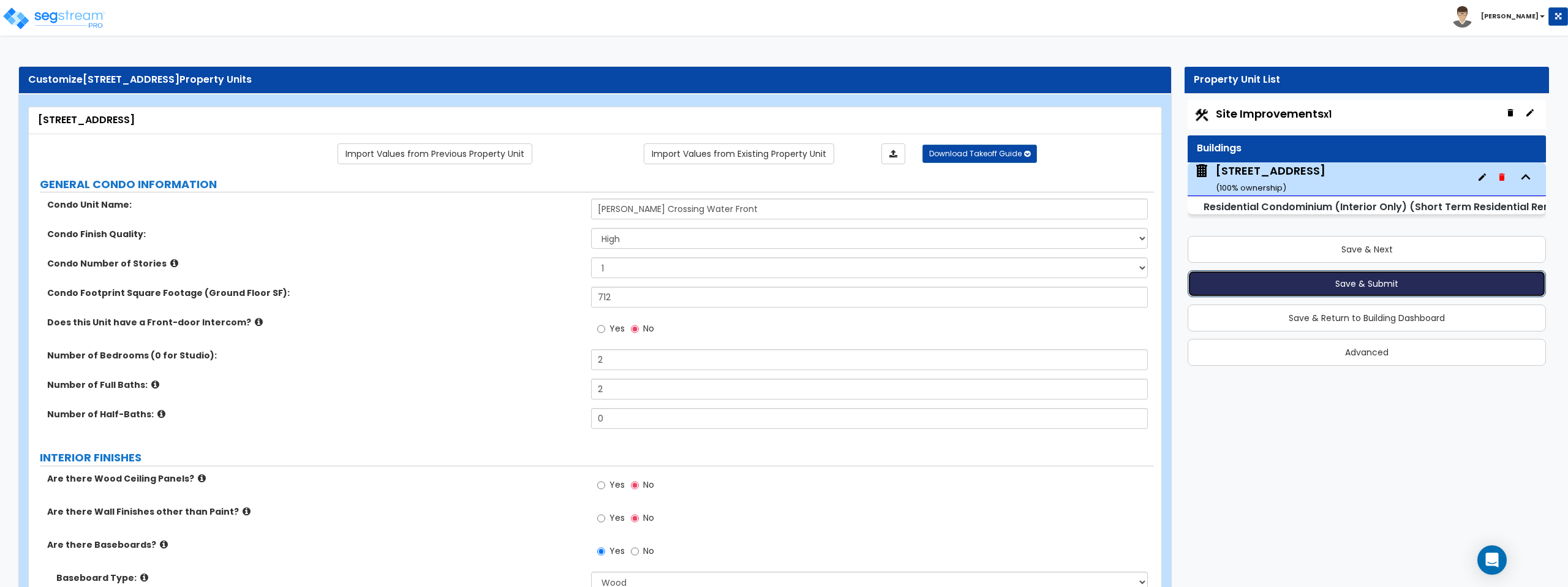
click at [1330, 284] on button "Save & Submit" at bounding box center [1366, 284] width 358 height 27
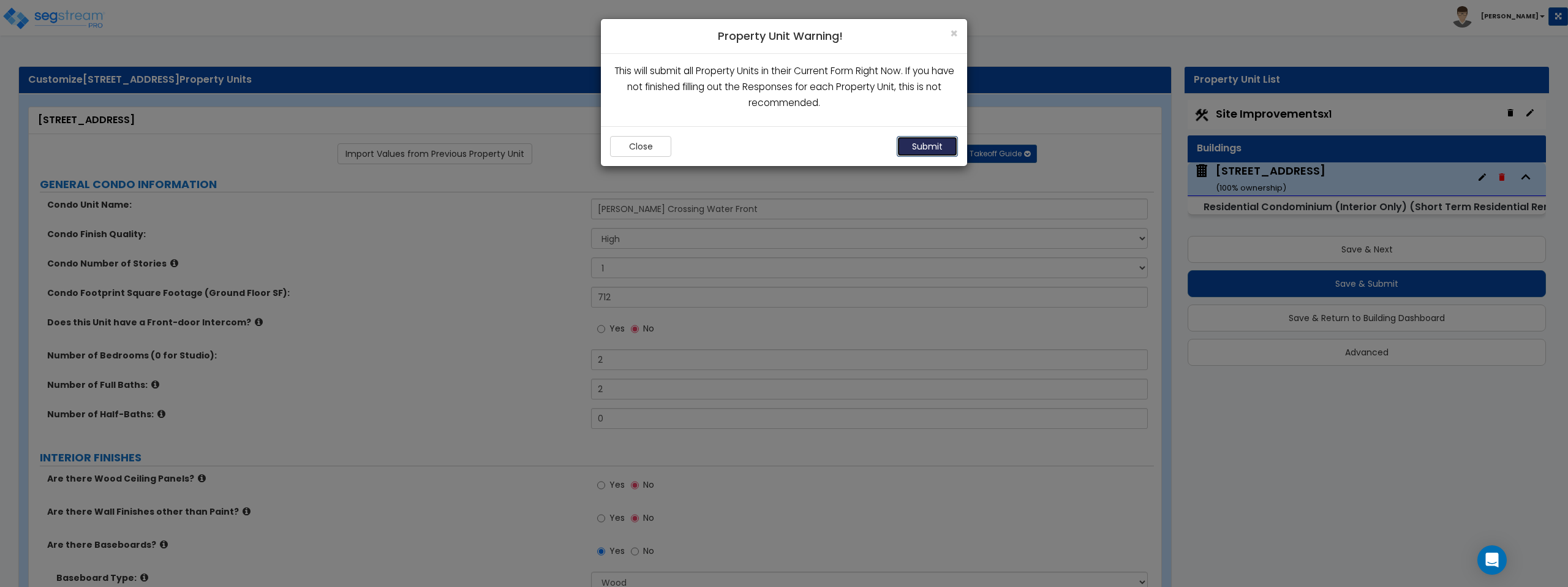
click at [930, 147] on button "Submit" at bounding box center [927, 147] width 62 height 21
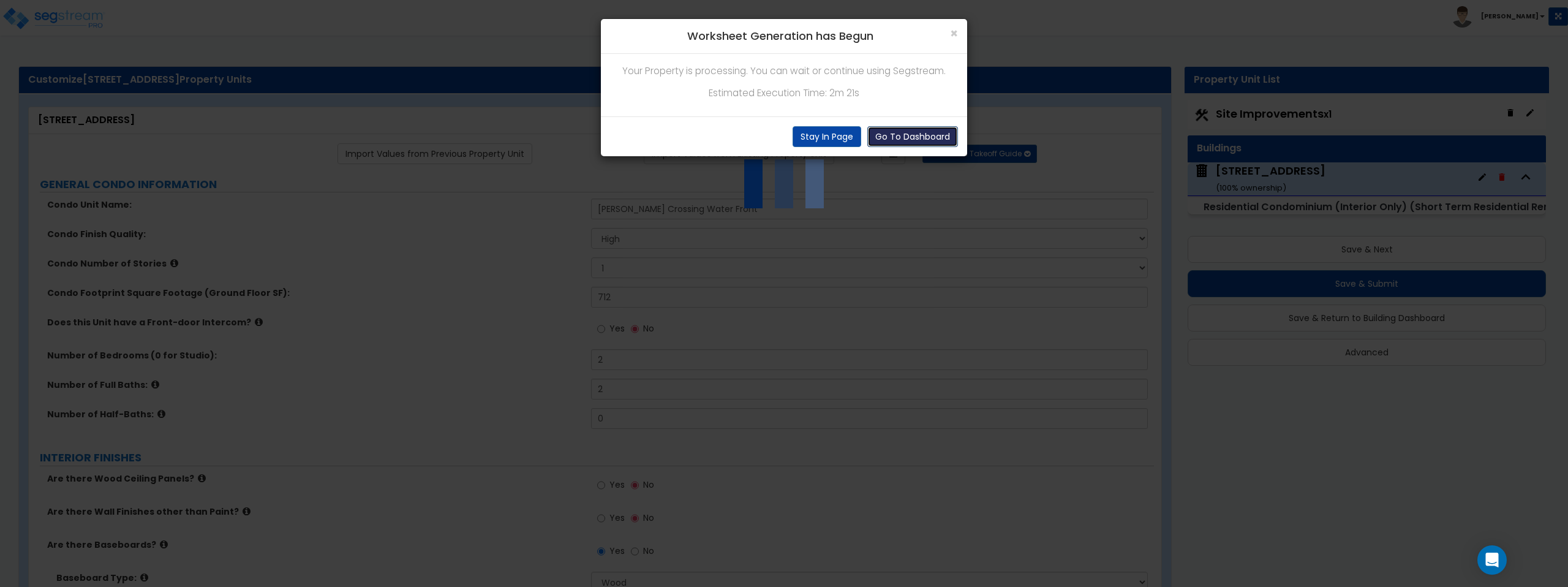
click at [916, 136] on button "Go To Dashboard" at bounding box center [913, 136] width 91 height 21
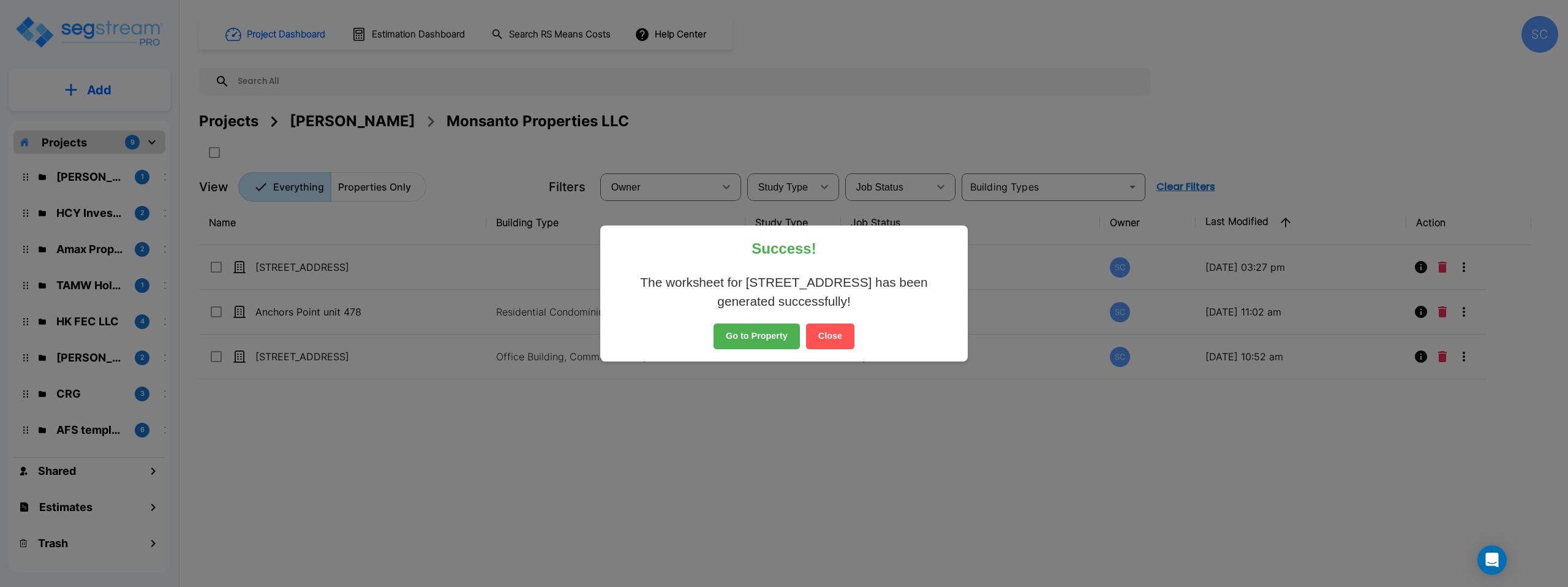
click at [765, 333] on button "Go to Property" at bounding box center [757, 336] width 87 height 26
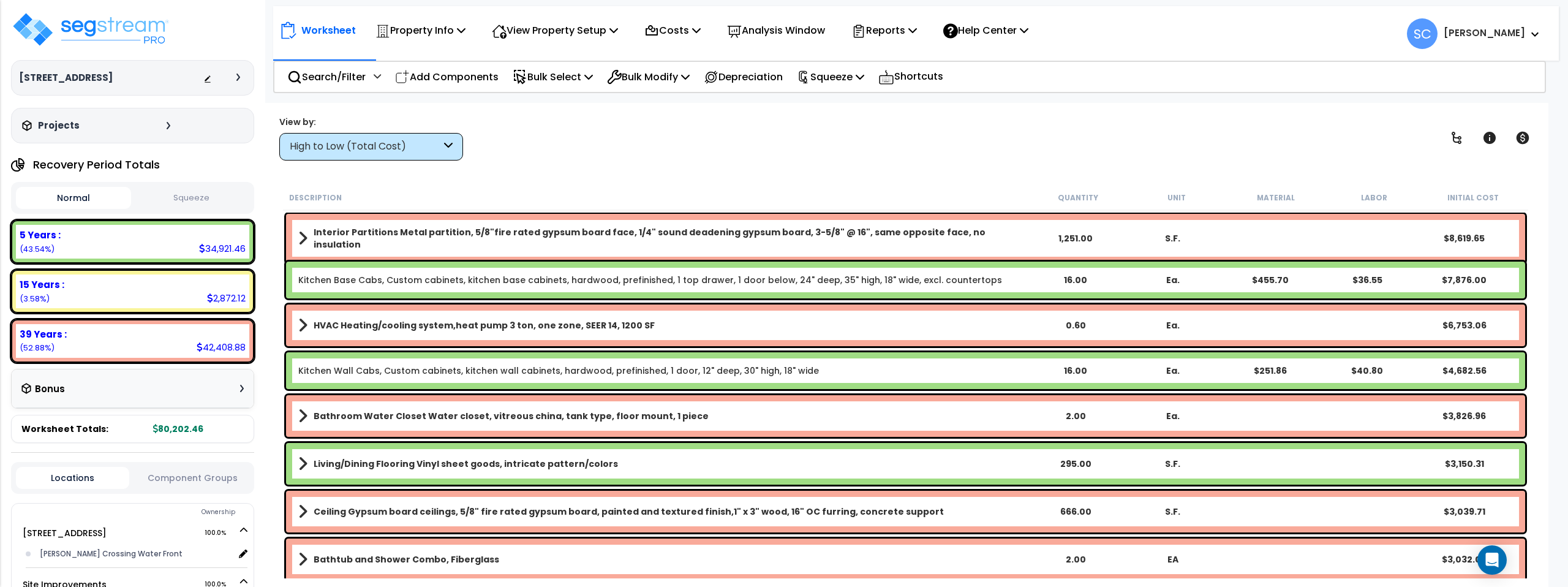
click at [216, 196] on button "Squeeze" at bounding box center [191, 198] width 115 height 21
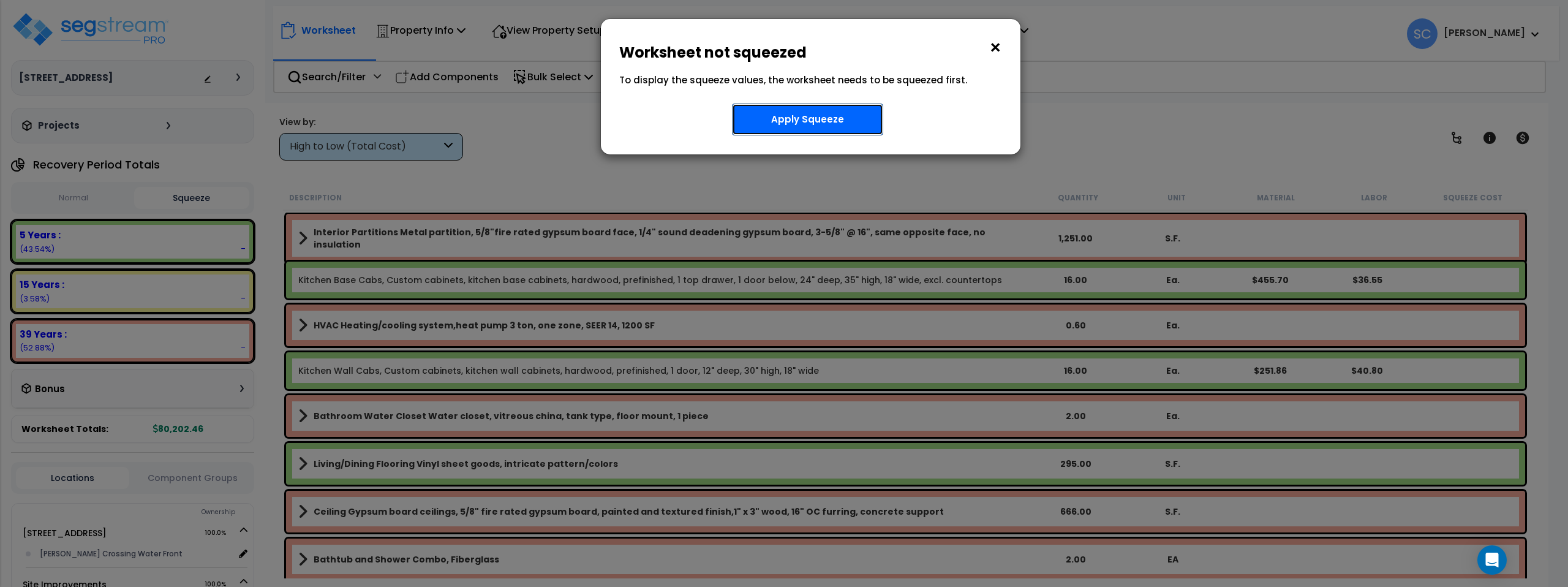
click at [839, 122] on button "Apply Squeeze" at bounding box center [808, 119] width 151 height 32
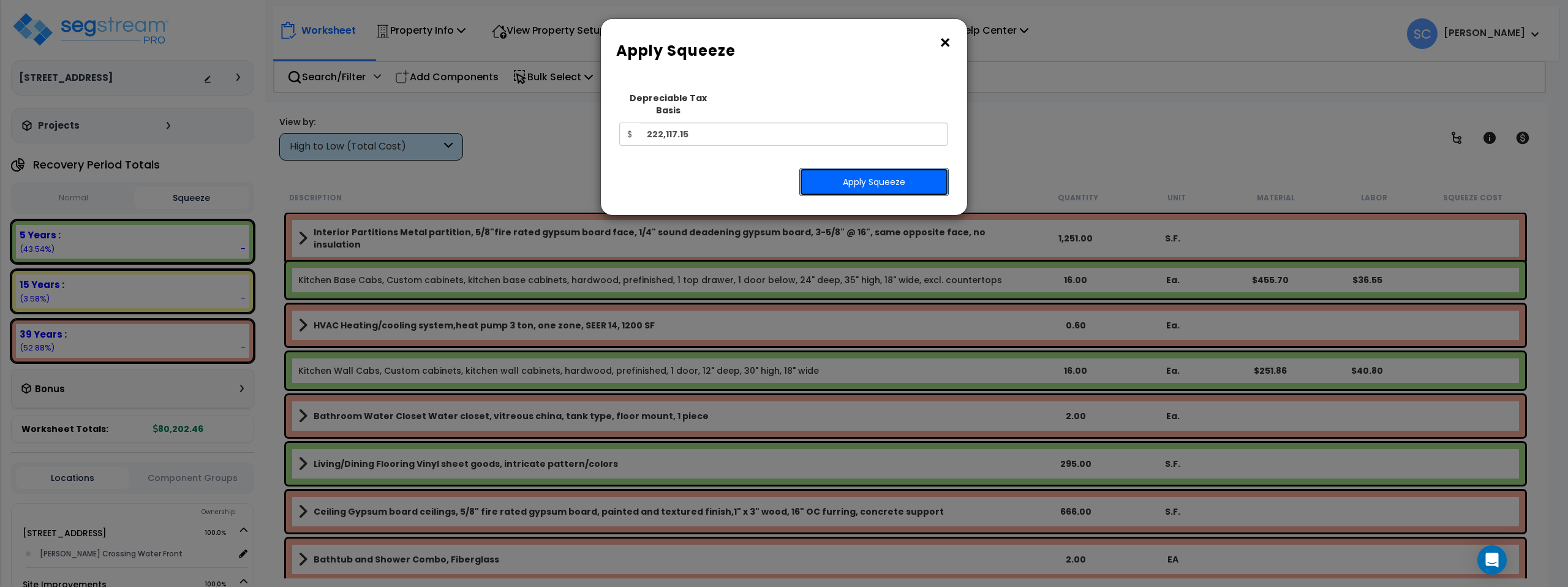
click at [856, 171] on button "Apply Squeeze" at bounding box center [875, 182] width 150 height 28
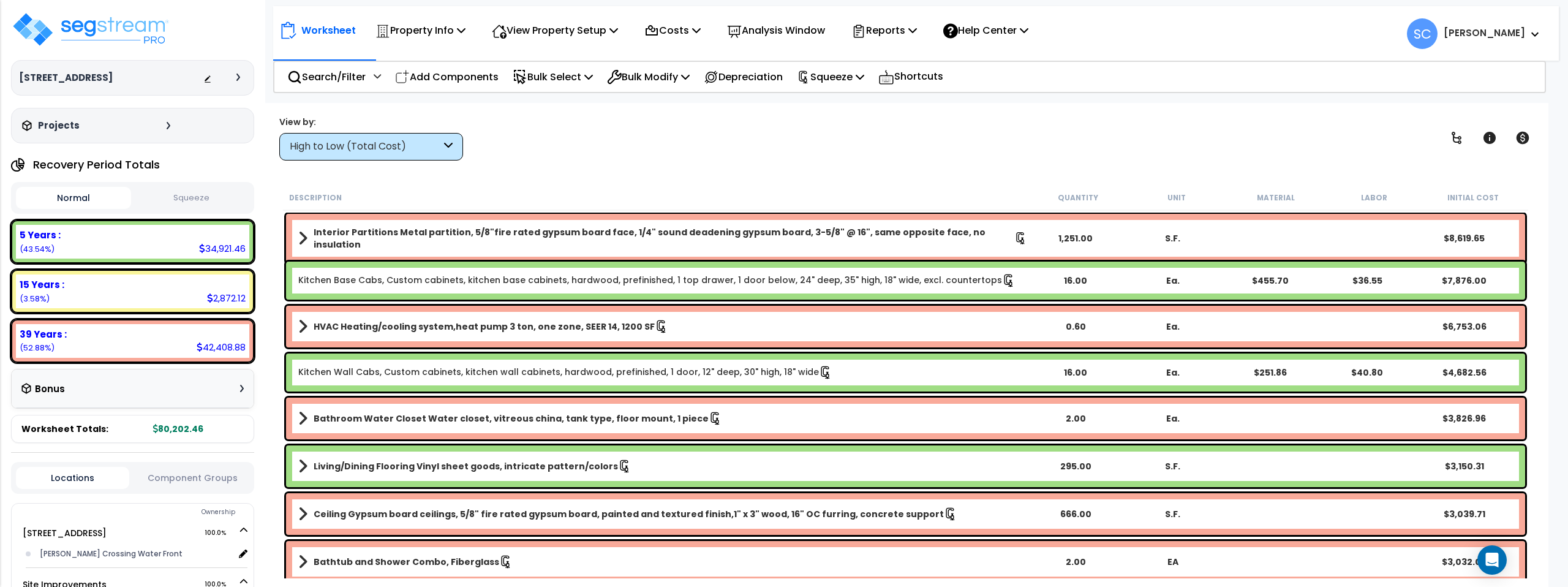
click at [190, 199] on button "Squeeze" at bounding box center [191, 198] width 115 height 21
click at [122, 27] on img at bounding box center [90, 29] width 159 height 37
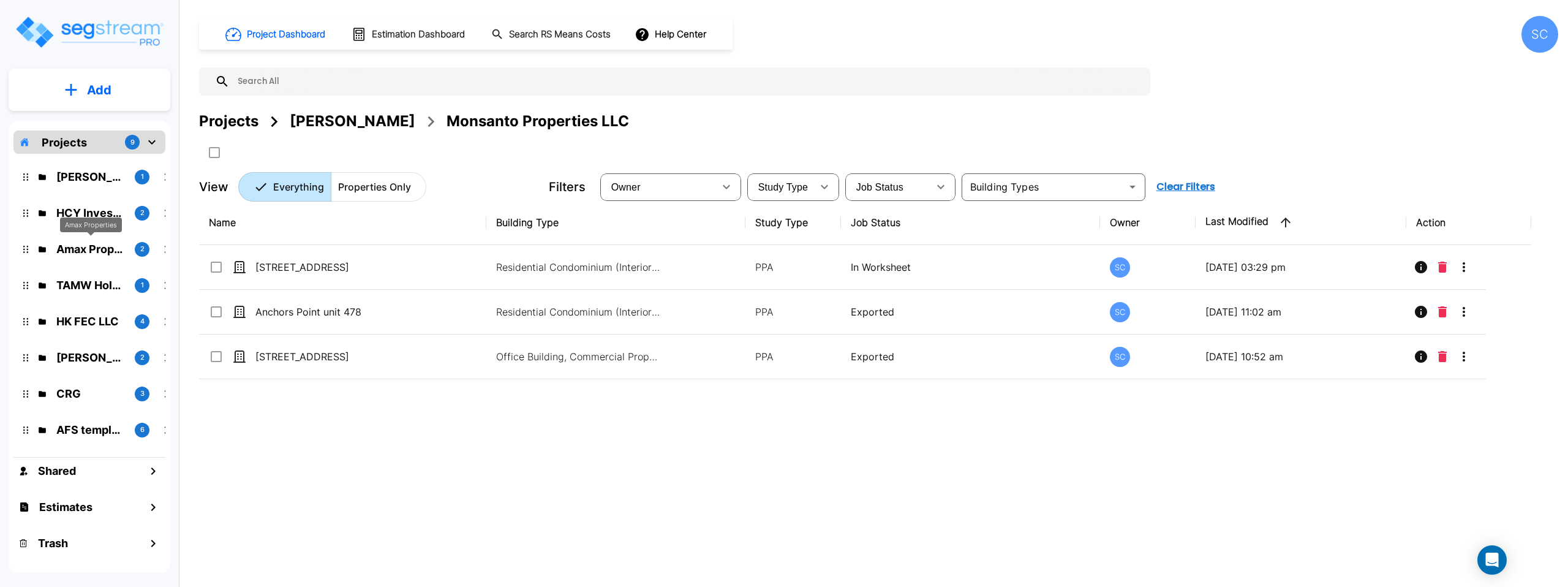
click at [80, 247] on p "Amax Properties" at bounding box center [91, 248] width 69 height 17
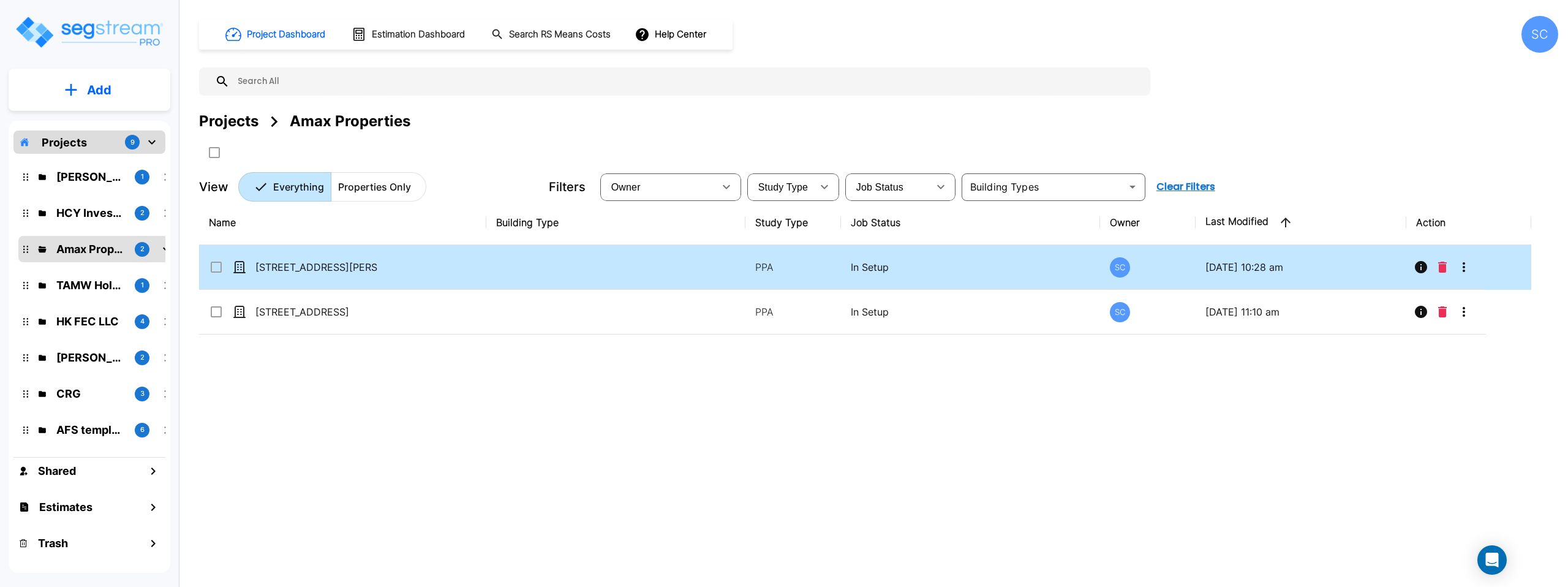
click at [501, 274] on td at bounding box center [615, 267] width 259 height 45
checkbox input "true"
click at [501, 274] on td at bounding box center [615, 267] width 259 height 45
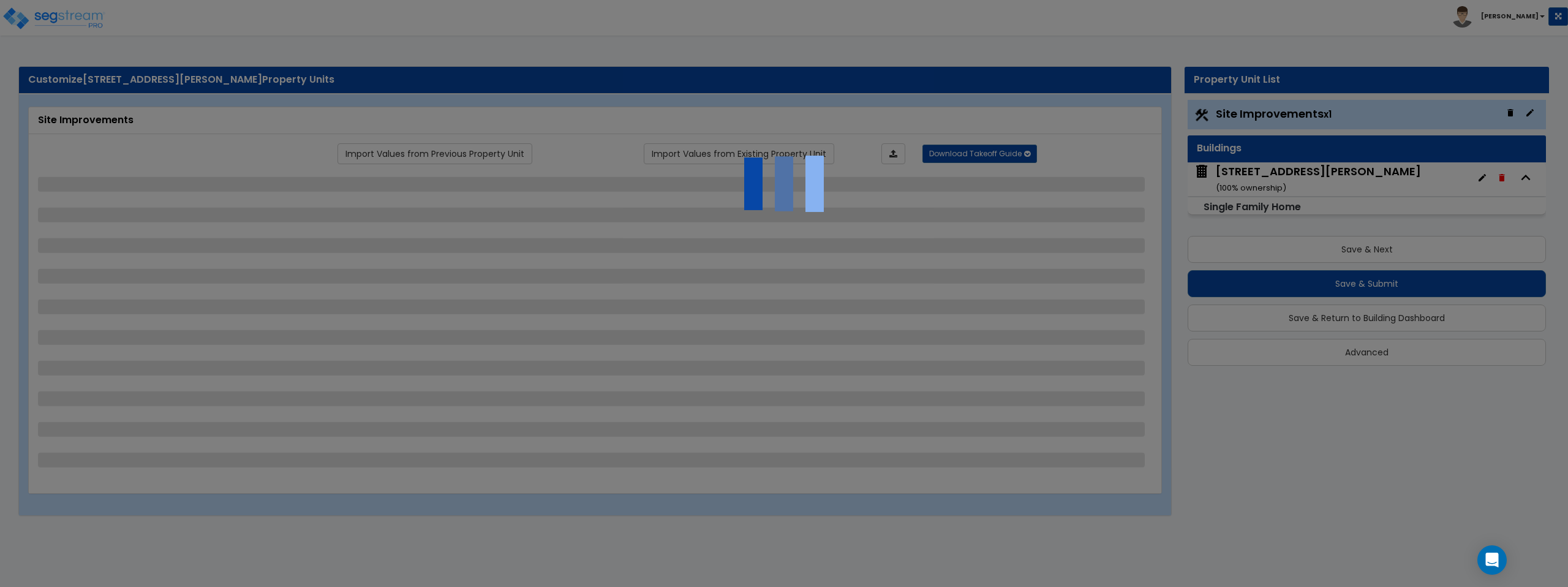
select select "2"
select select "1"
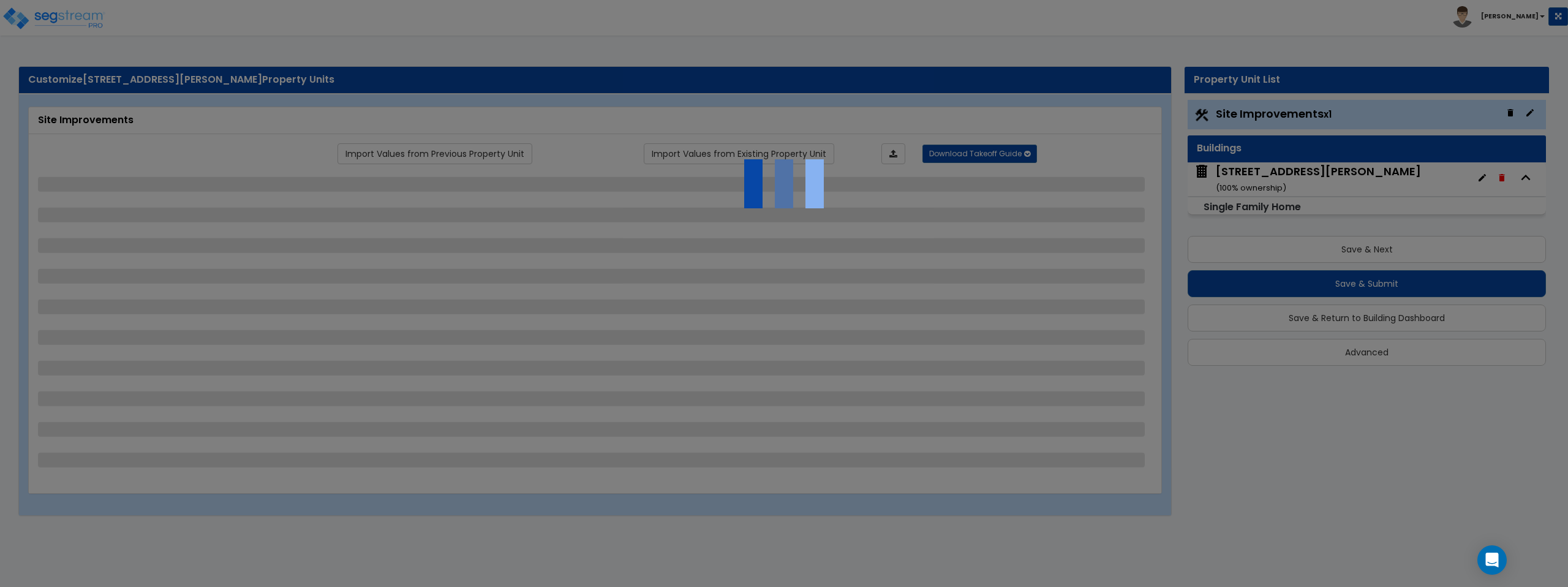
select select "1"
select select "9"
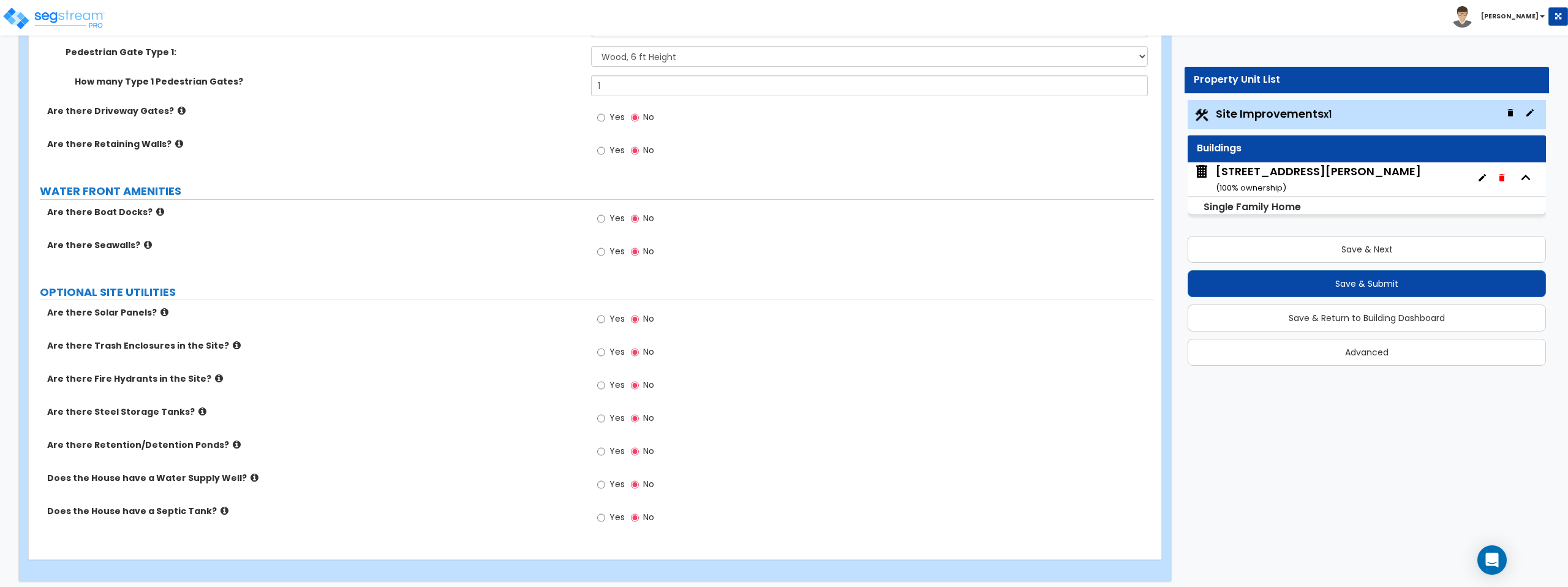
scroll to position [1999, 0]
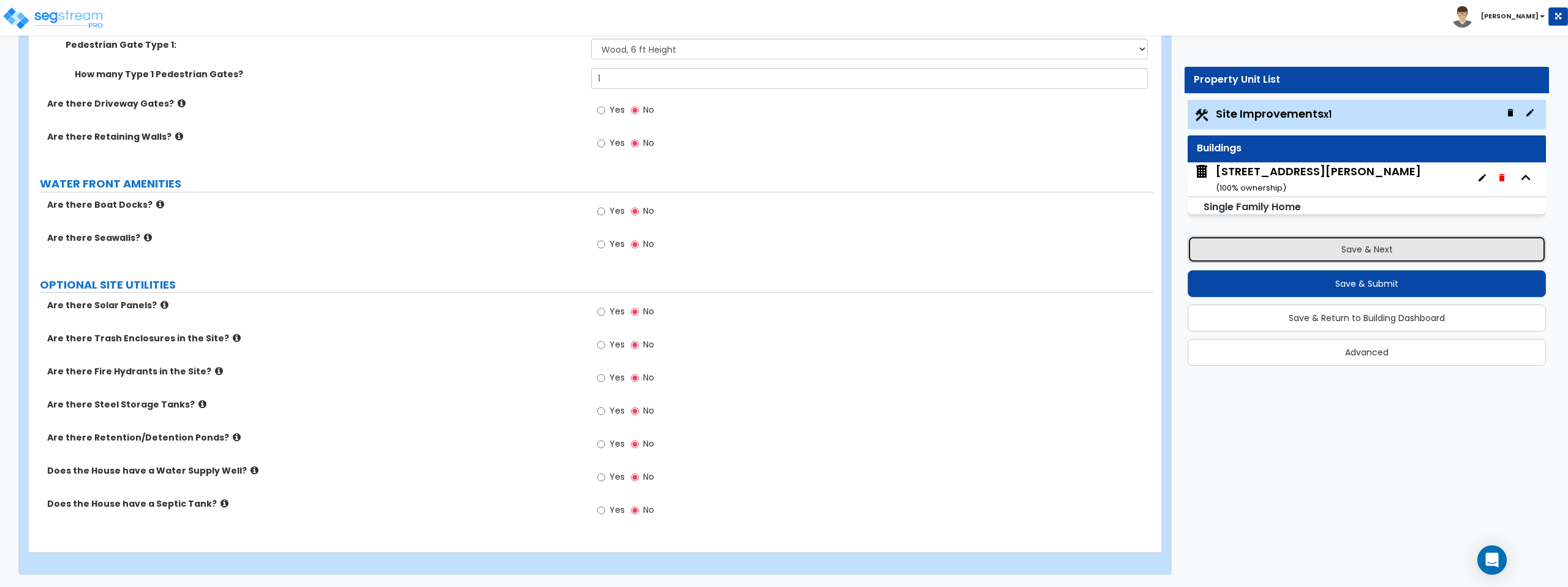
click at [1384, 248] on button "Save & Next" at bounding box center [1366, 249] width 358 height 27
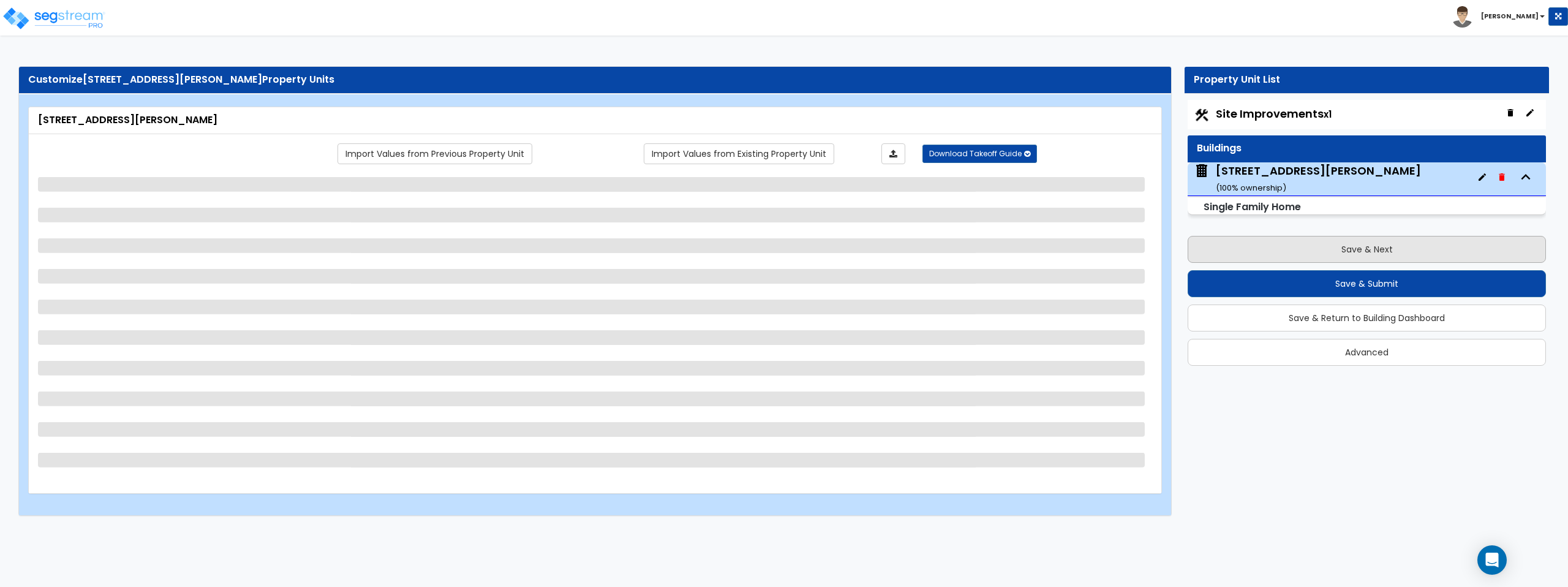
scroll to position [0, 0]
select select "1"
select select "7"
select select "1"
select select "2"
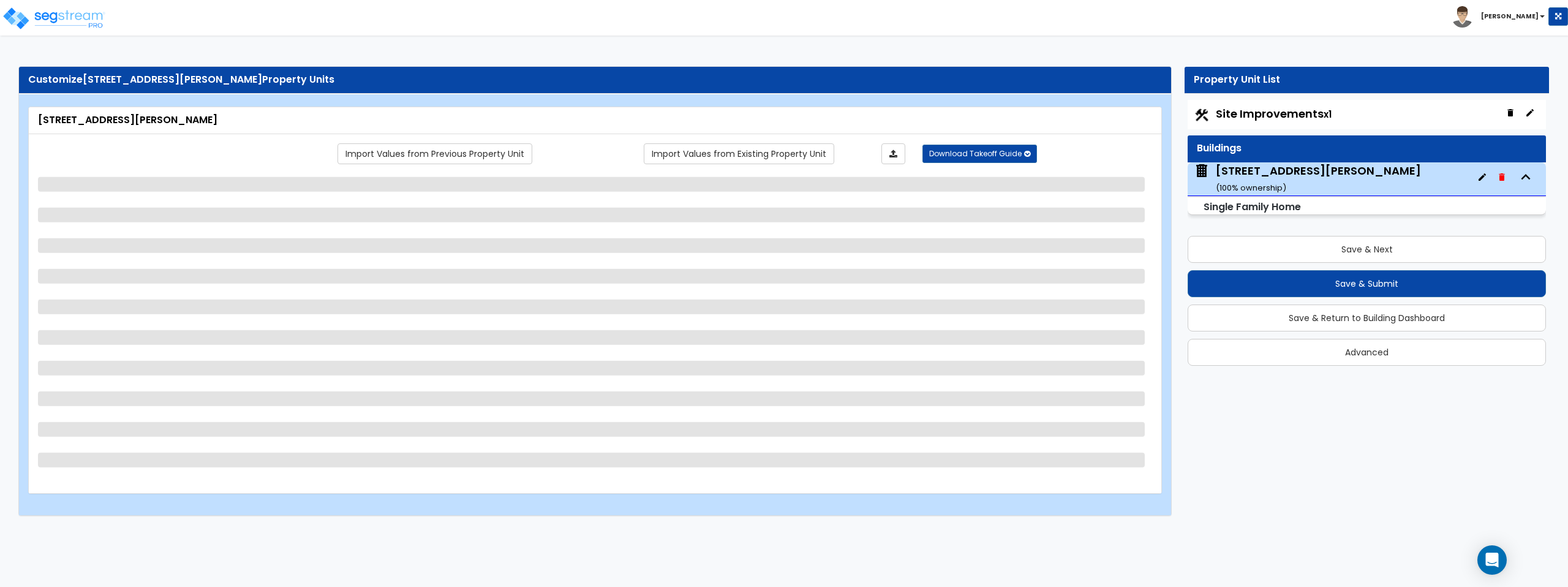
select select "1"
select select "2"
select select "1"
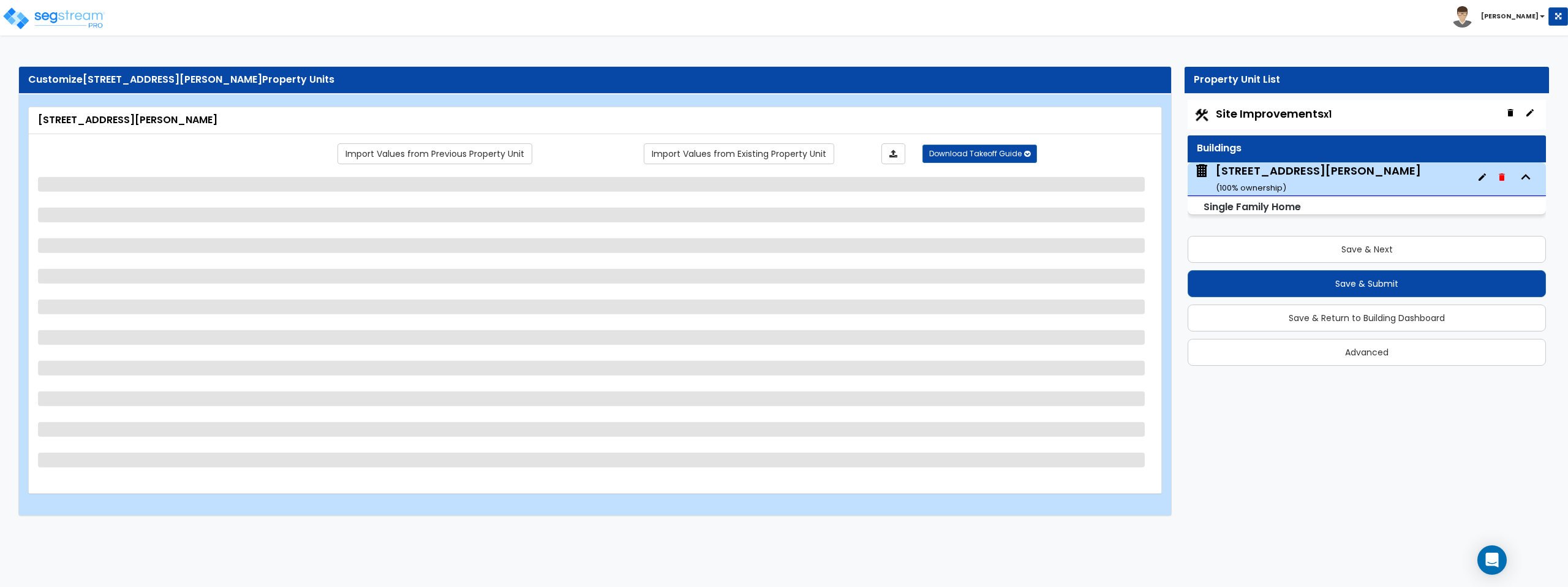
select select "1"
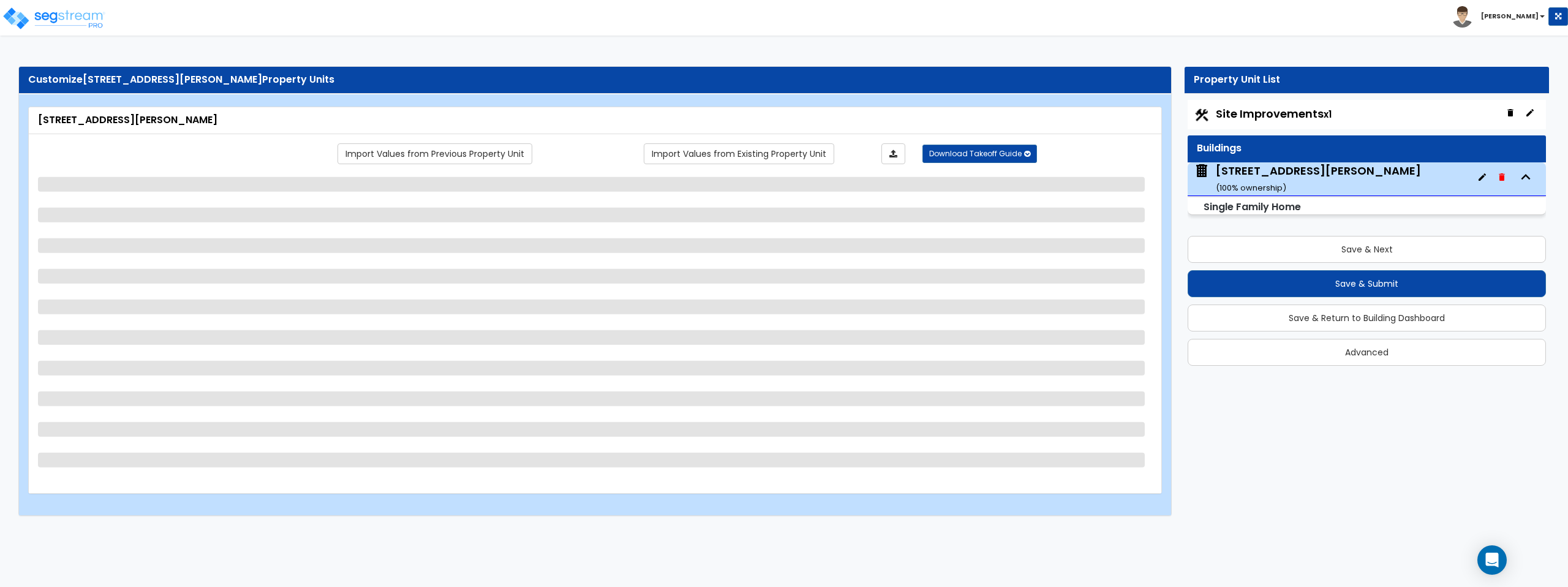
select select "1"
select select "2"
select select "6"
select select "5"
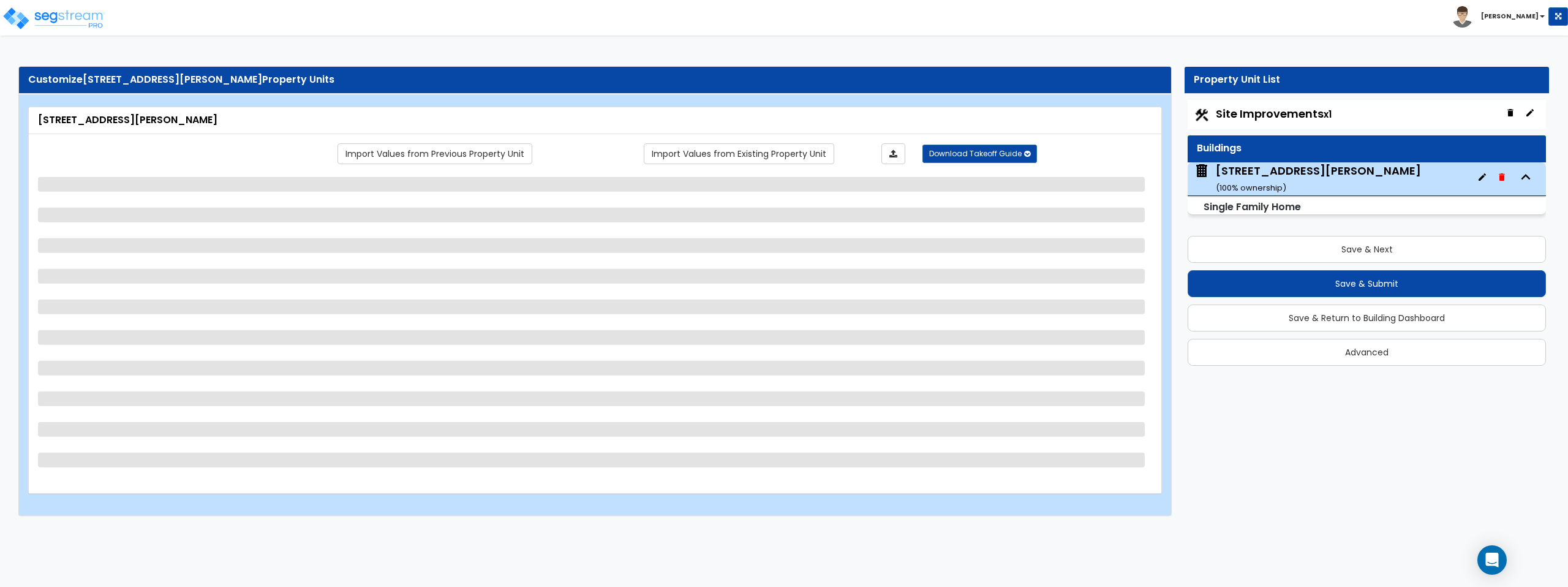
select select "1"
select select "5"
select select "3"
select select "1"
select select "3"
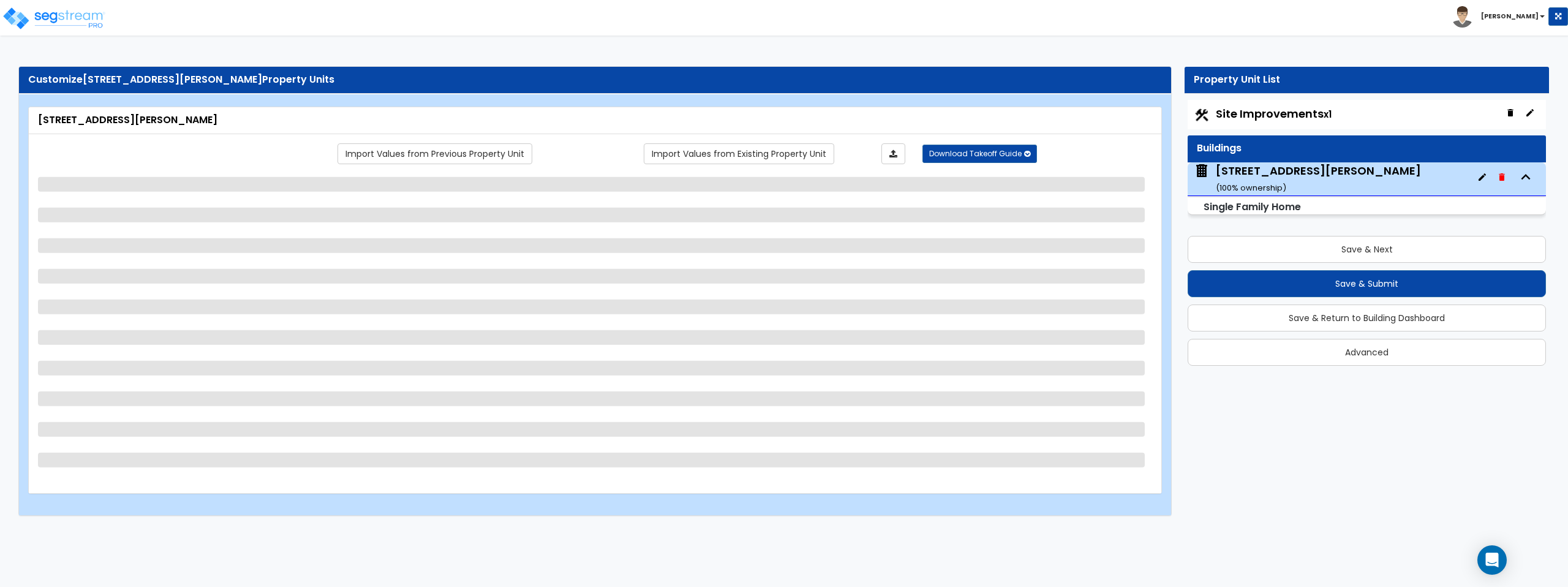
select select "5"
select select "2"
select select "1"
select select "4"
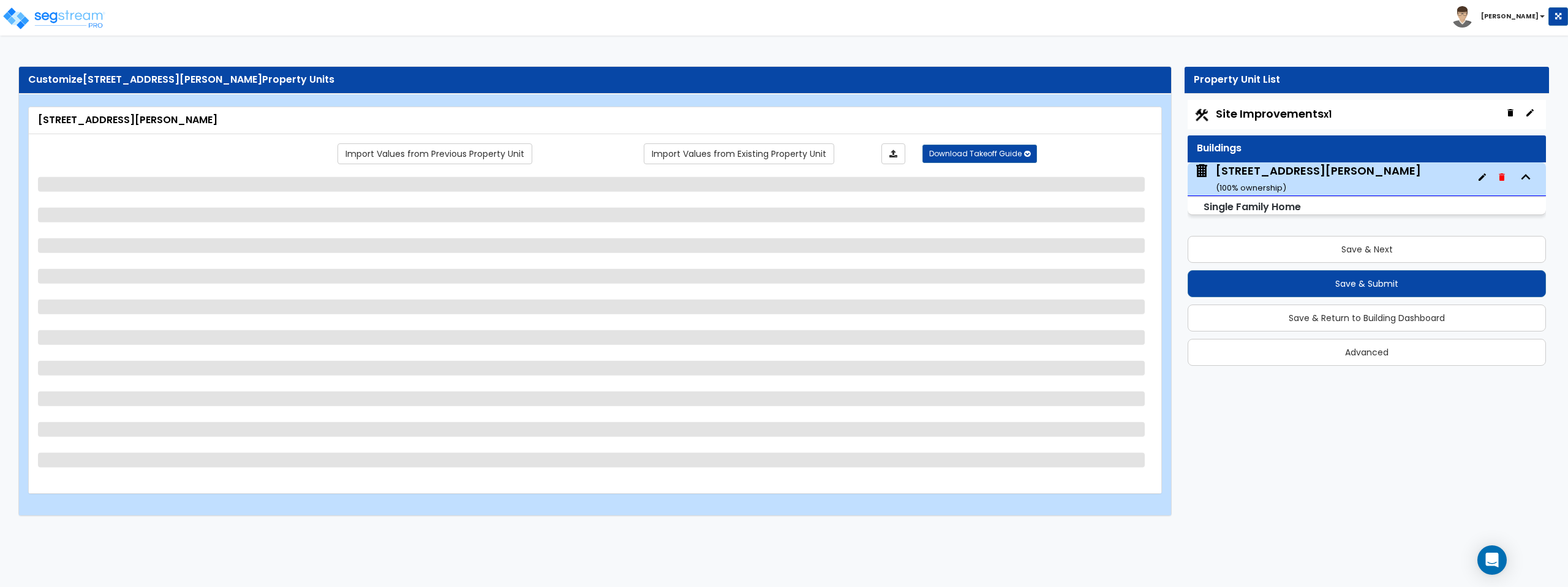
select select "4"
select select "1"
select select "2"
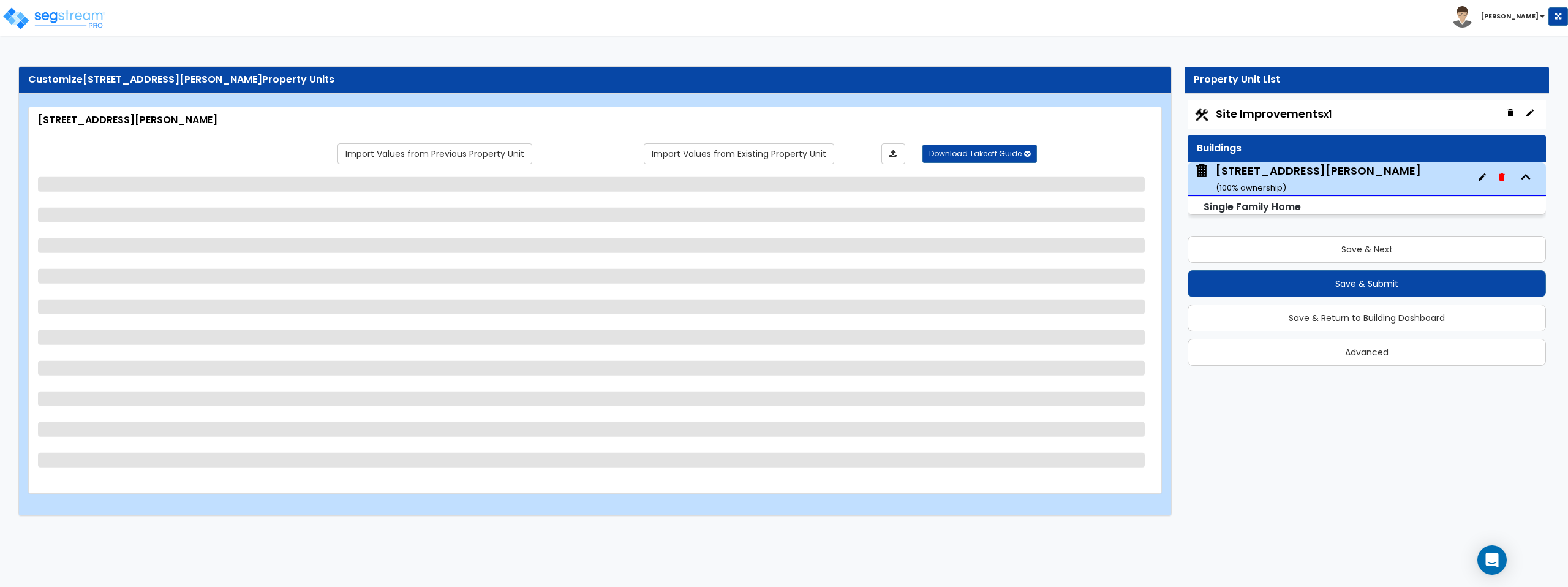
select select "2"
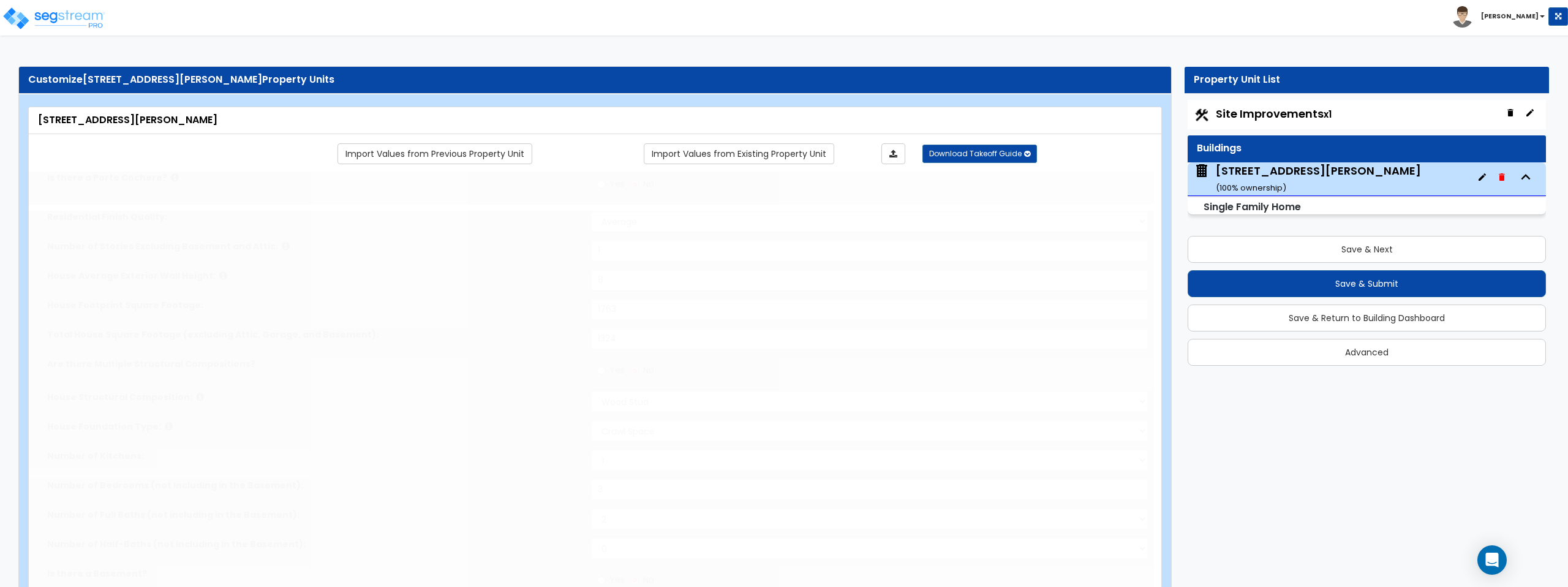
type input "3"
select select "1"
select select "2"
type input "1"
select select "2"
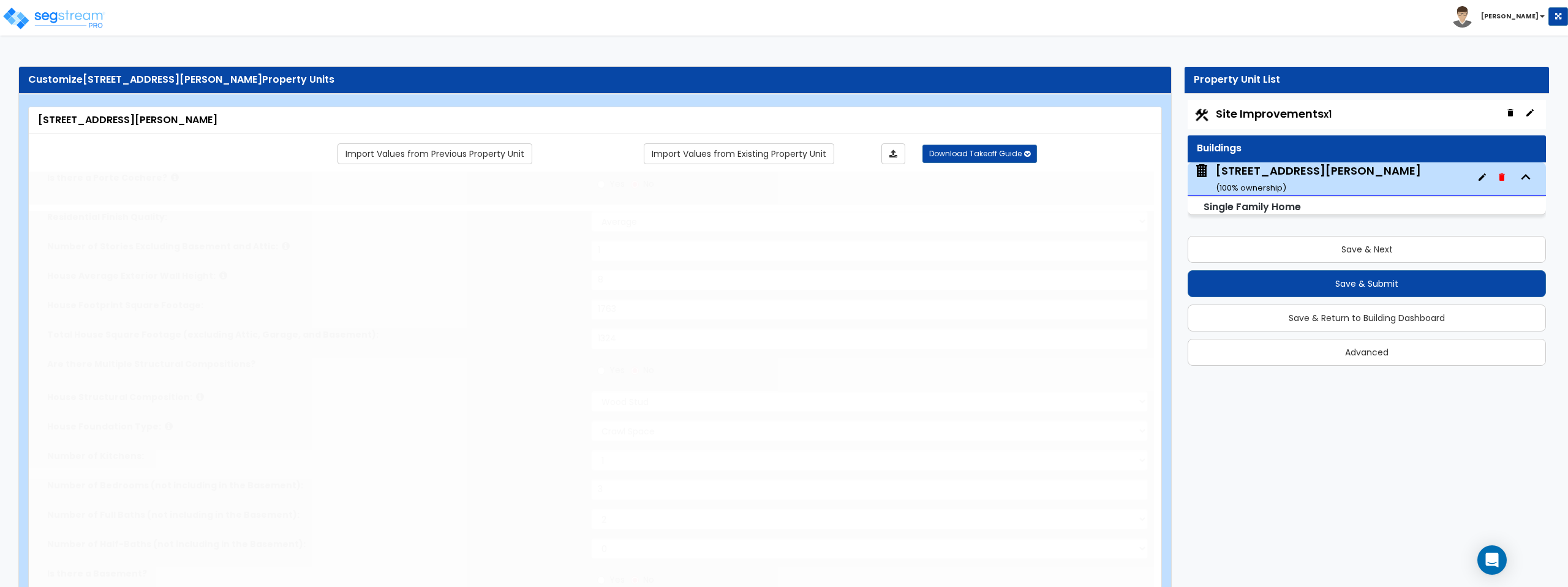
select select "2"
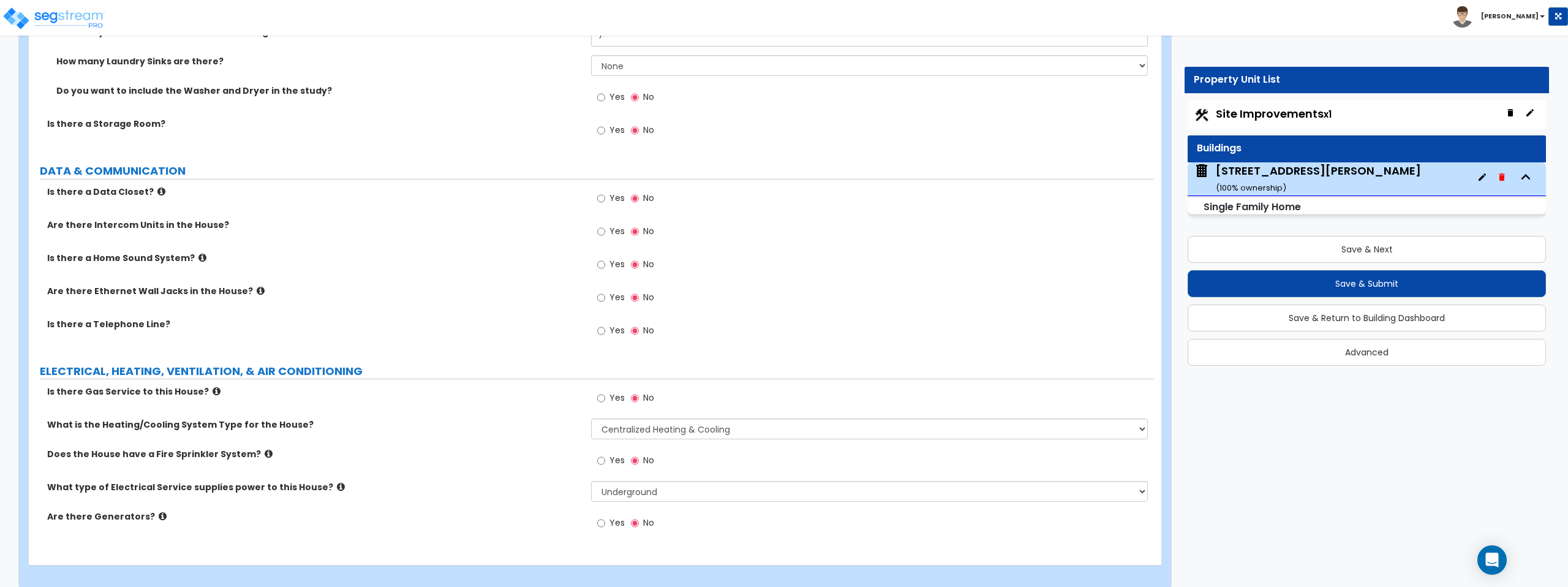
scroll to position [4912, 0]
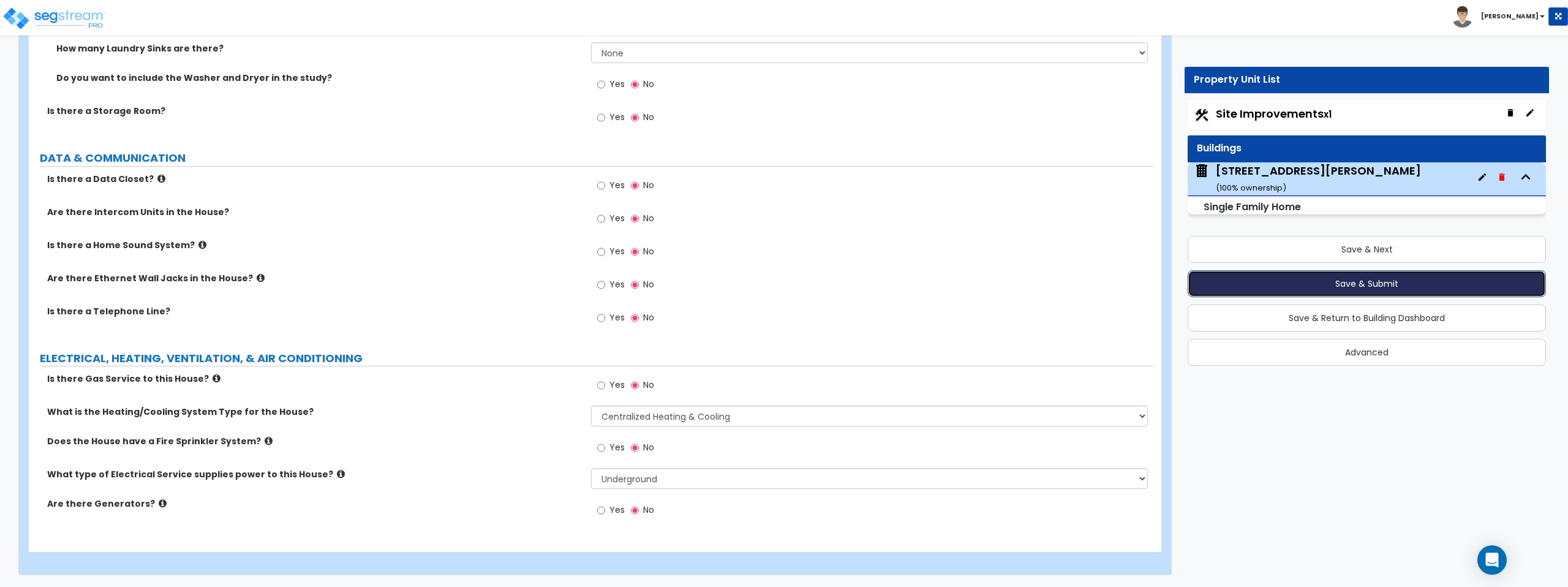
click at [1369, 288] on button "Save & Submit" at bounding box center [1366, 284] width 358 height 27
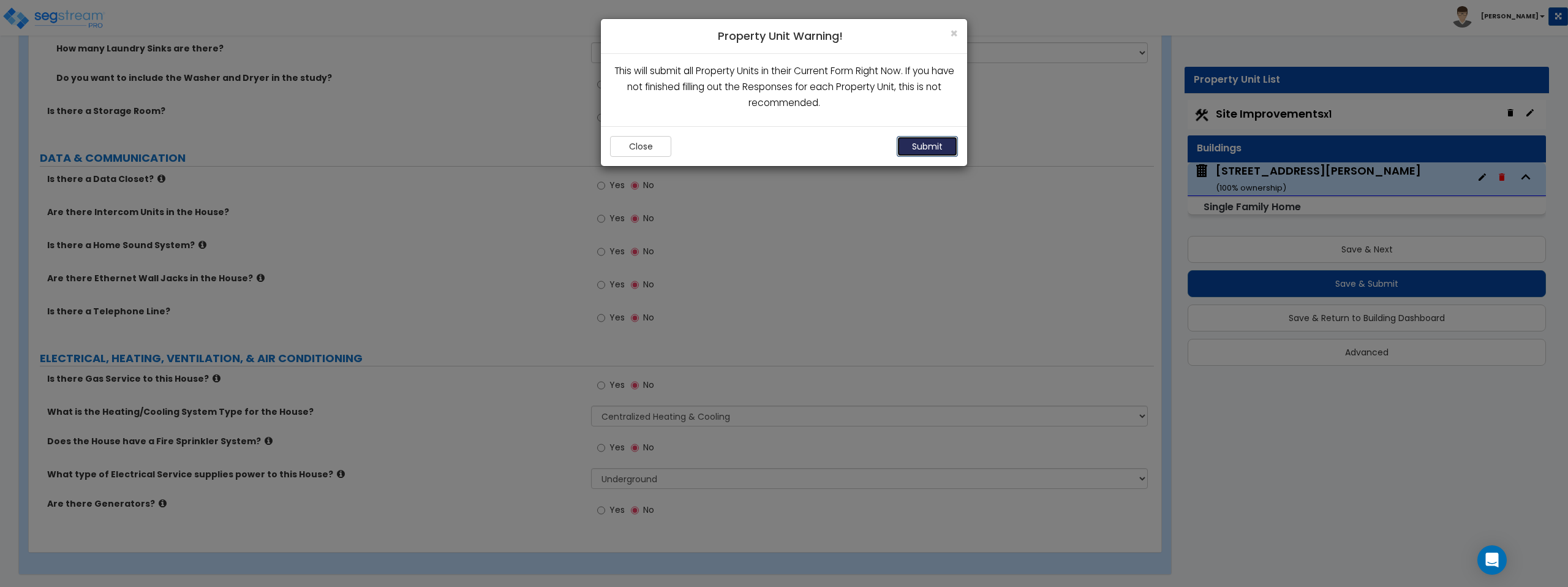
click at [924, 147] on button "Submit" at bounding box center [927, 147] width 62 height 21
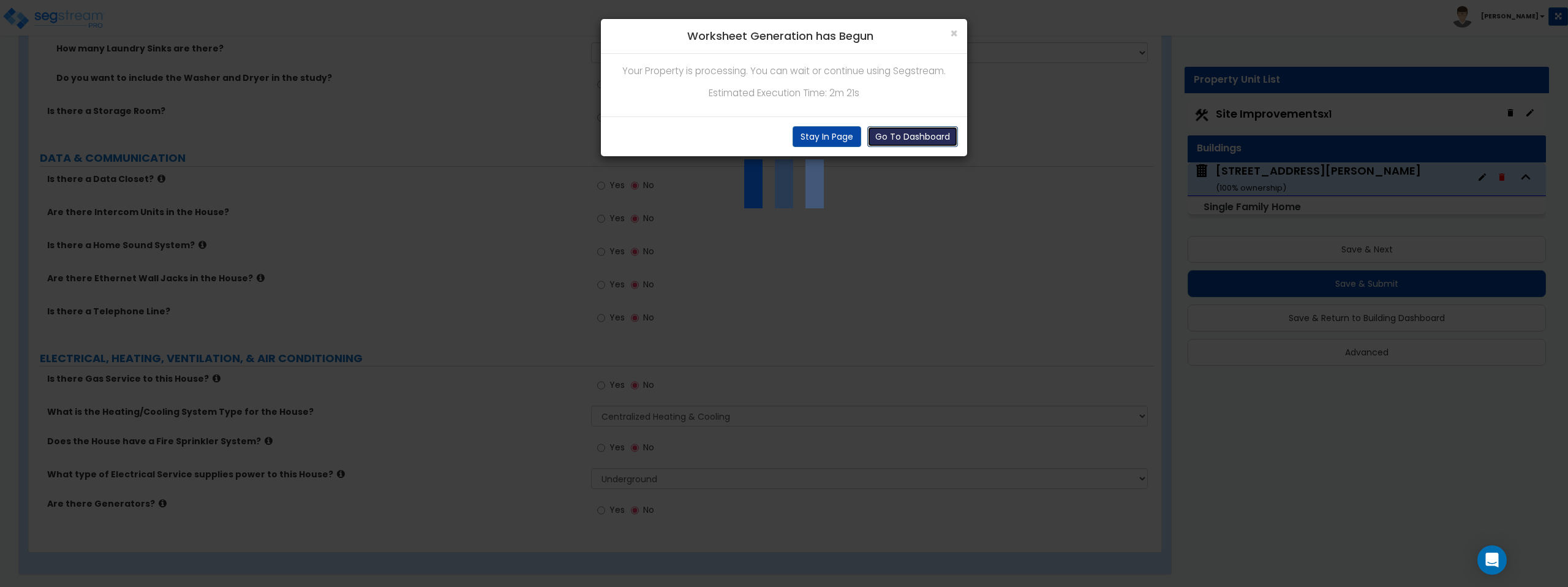
click at [908, 137] on button "Go To Dashboard" at bounding box center [913, 136] width 91 height 21
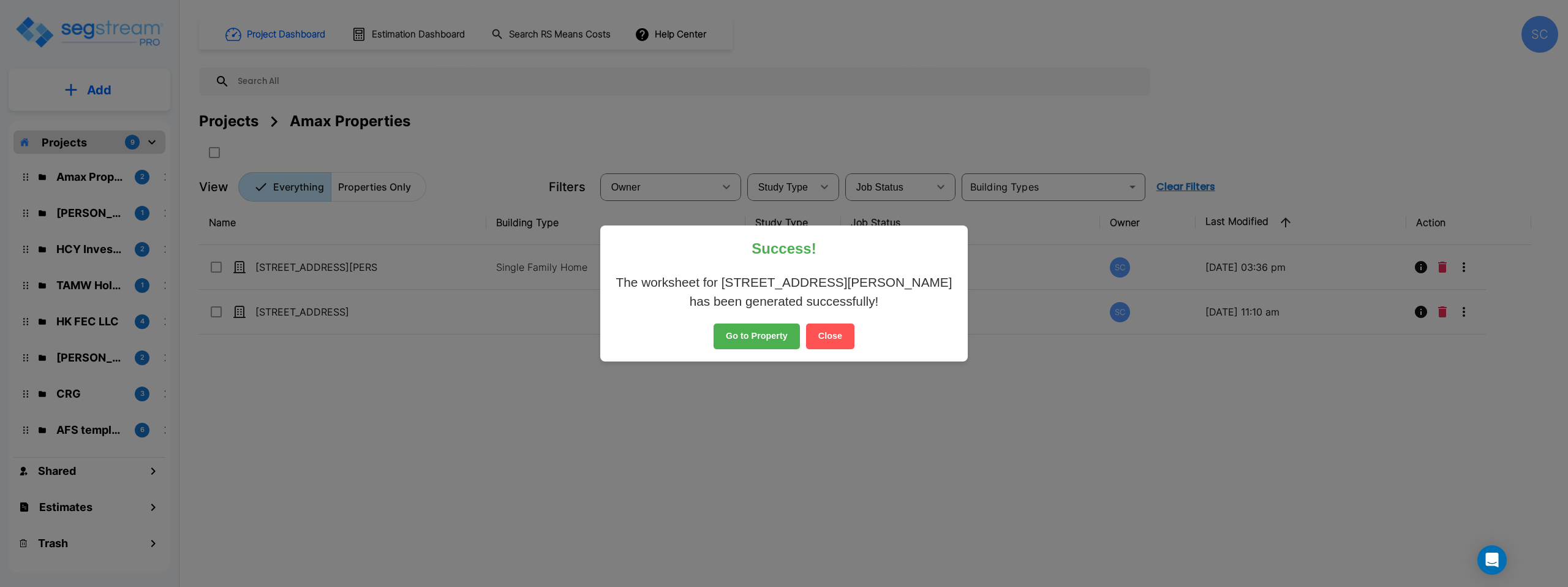
click at [756, 334] on button "Go to Property" at bounding box center [757, 336] width 87 height 26
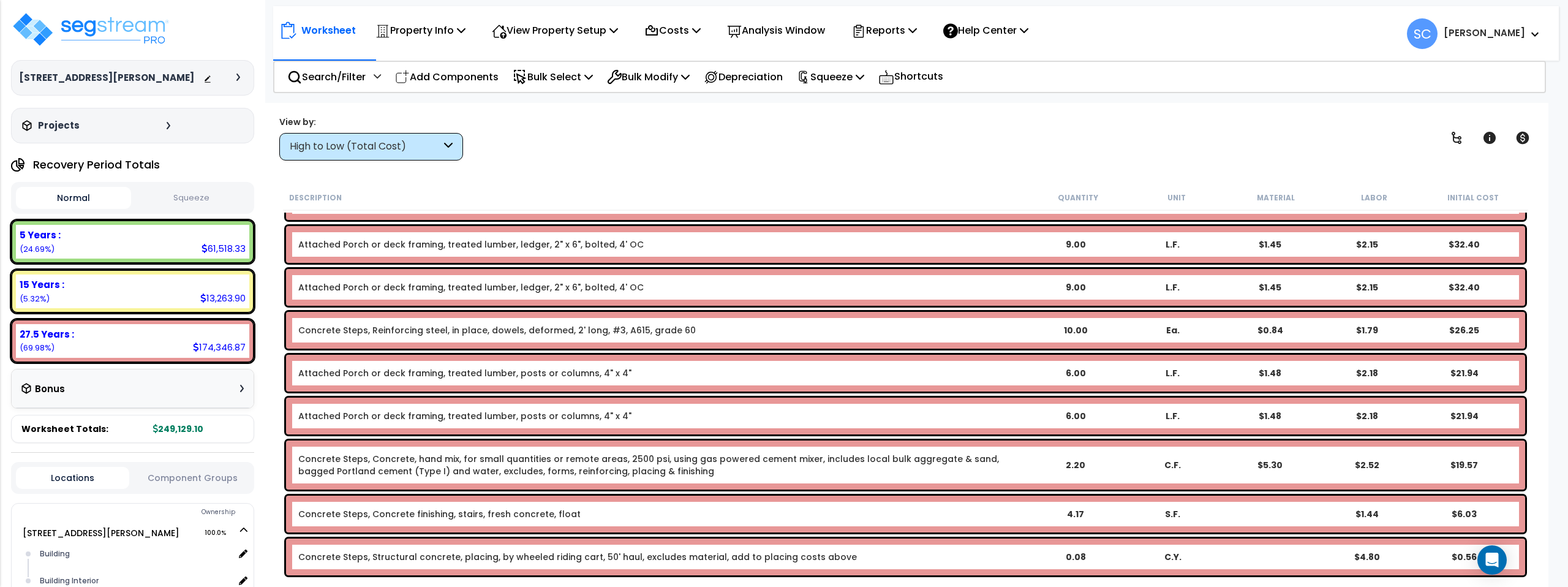
scroll to position [54, 0]
click at [853, 72] on p "Squeeze" at bounding box center [831, 77] width 67 height 17
click at [847, 103] on link "Squeeze" at bounding box center [851, 103] width 121 height 24
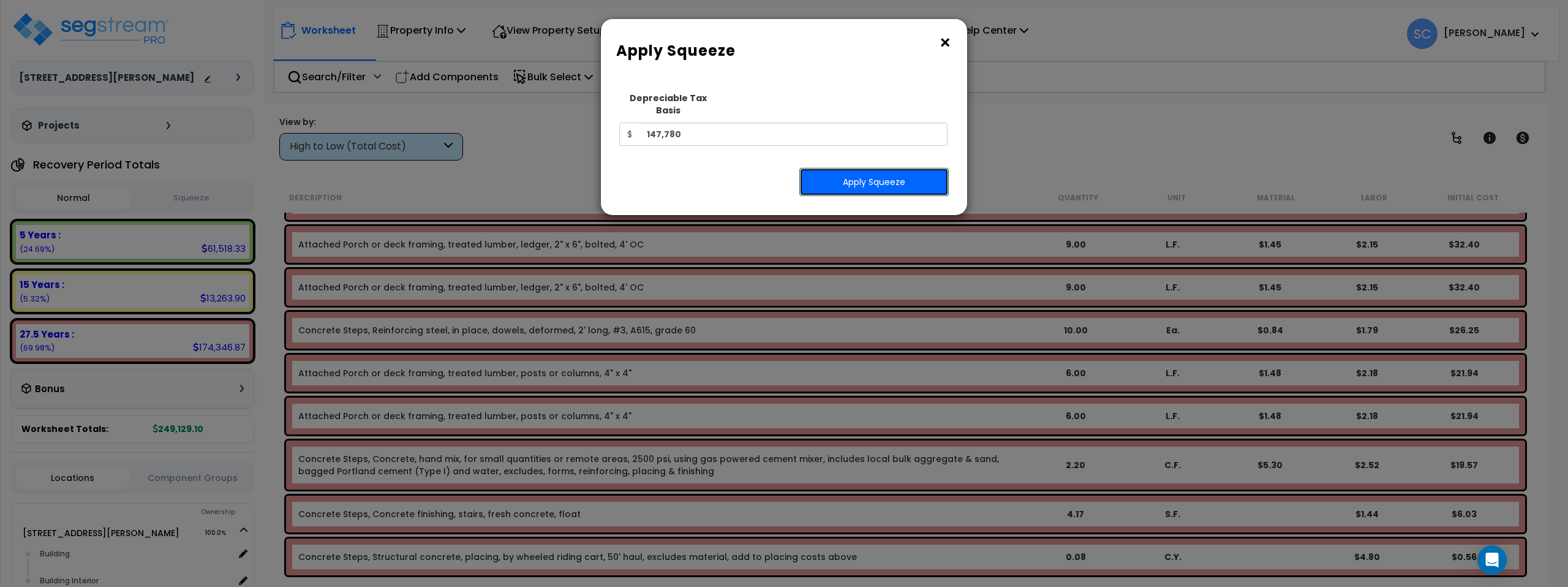
click at [859, 168] on button "Apply Squeeze" at bounding box center [875, 182] width 150 height 28
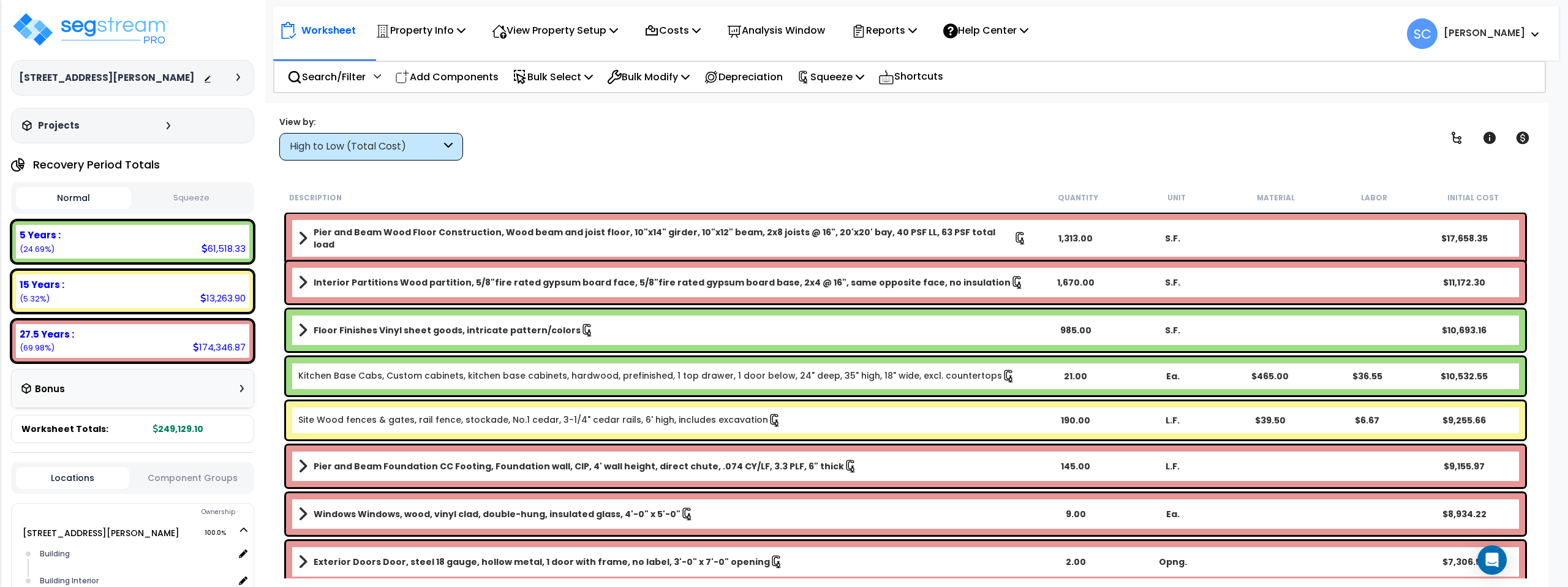
scroll to position [54, 0]
click at [210, 193] on button "Squeeze" at bounding box center [191, 198] width 115 height 21
click at [106, 33] on img at bounding box center [90, 29] width 159 height 37
